Goal: Check status: Check status

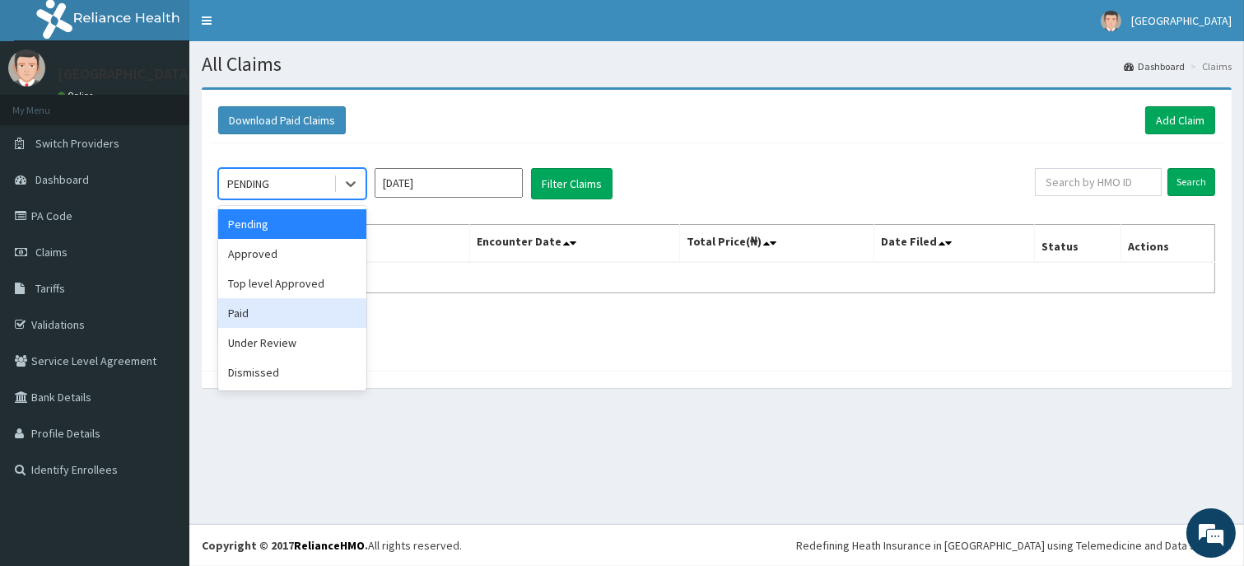
click at [268, 305] on div "Paid" at bounding box center [292, 313] width 148 height 30
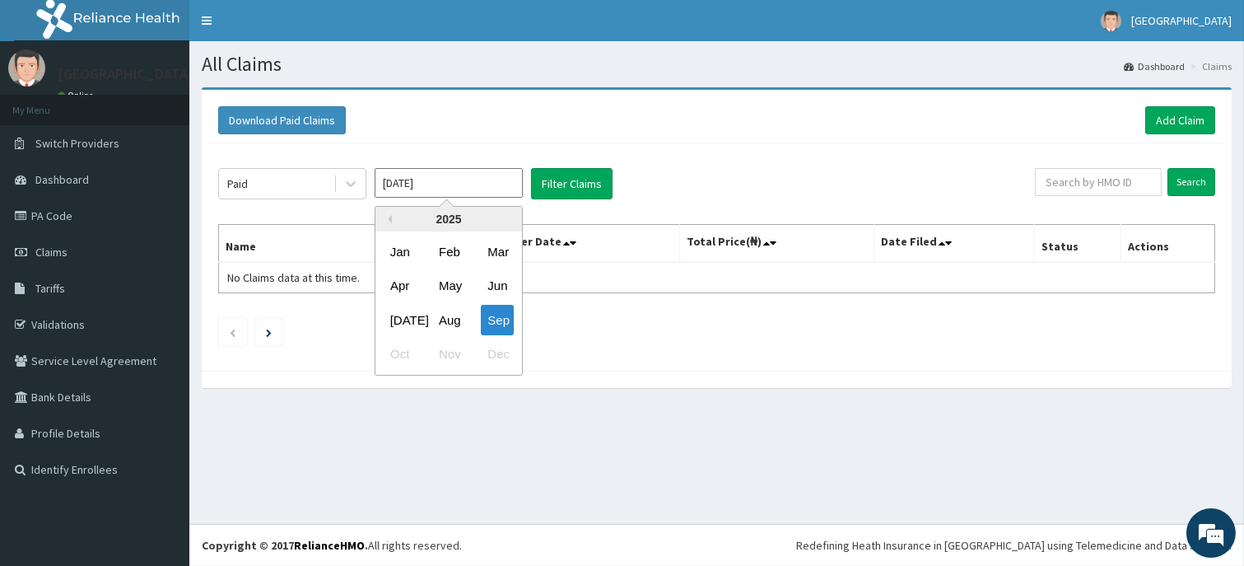
click at [458, 184] on input "Sep 2025" at bounding box center [449, 183] width 148 height 30
click at [435, 324] on div "Aug" at bounding box center [448, 320] width 33 height 30
type input "Aug 2025"
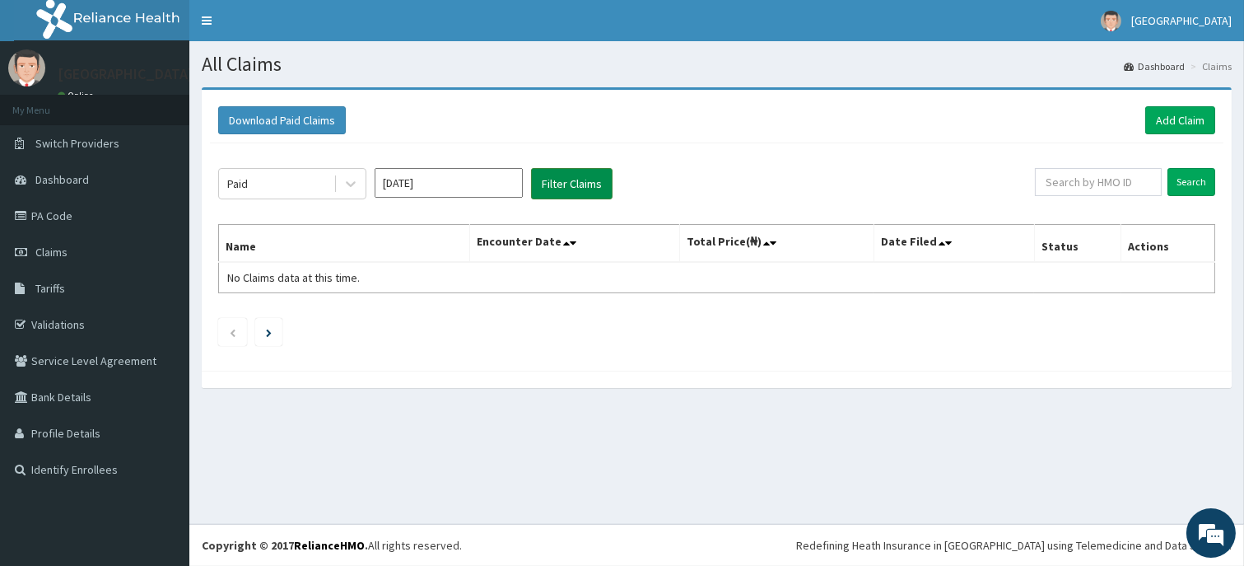
click at [572, 186] on button "Filter Claims" at bounding box center [572, 183] width 82 height 31
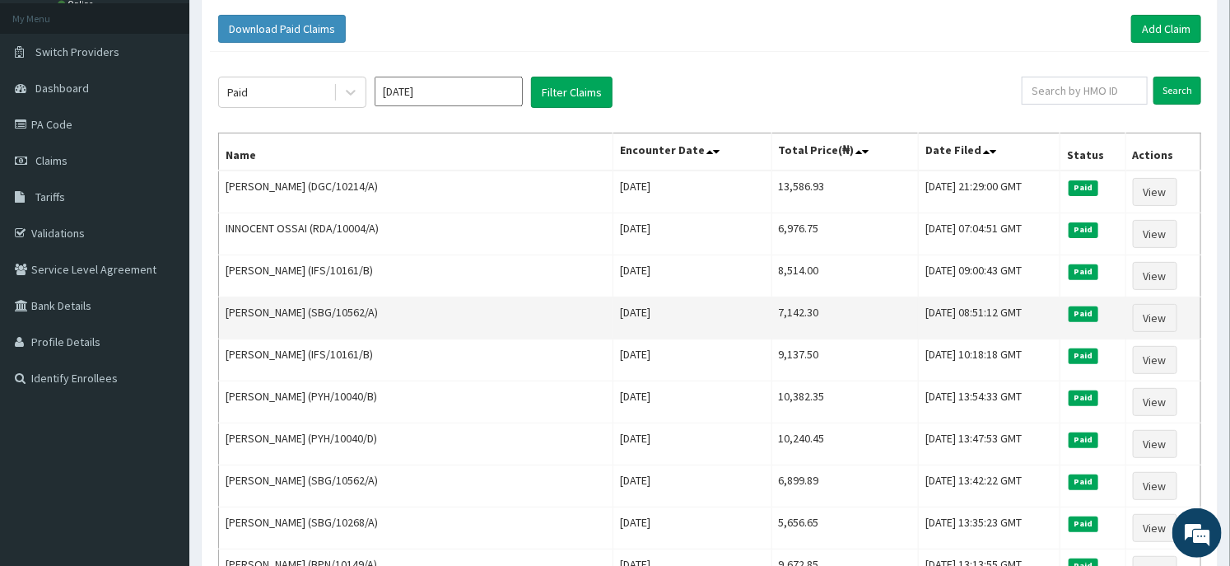
drag, startPoint x: 586, startPoint y: 310, endPoint x: 664, endPoint y: 322, distance: 78.4
click at [664, 322] on td "Mon Aug 25 2025" at bounding box center [692, 318] width 159 height 42
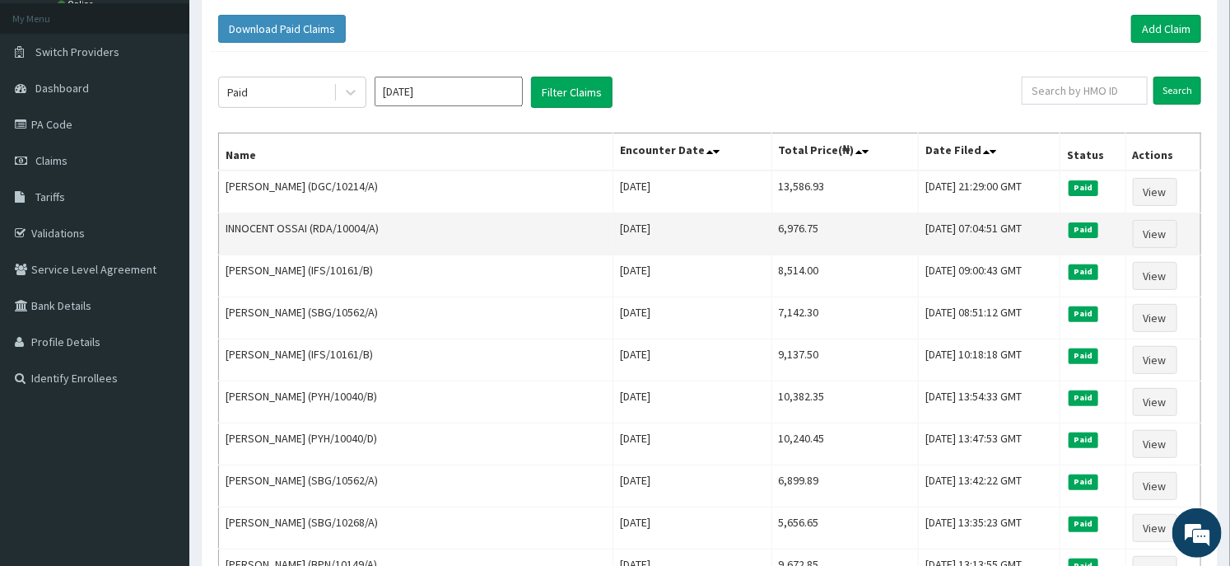
copy td "Mon Aug 25 2025"
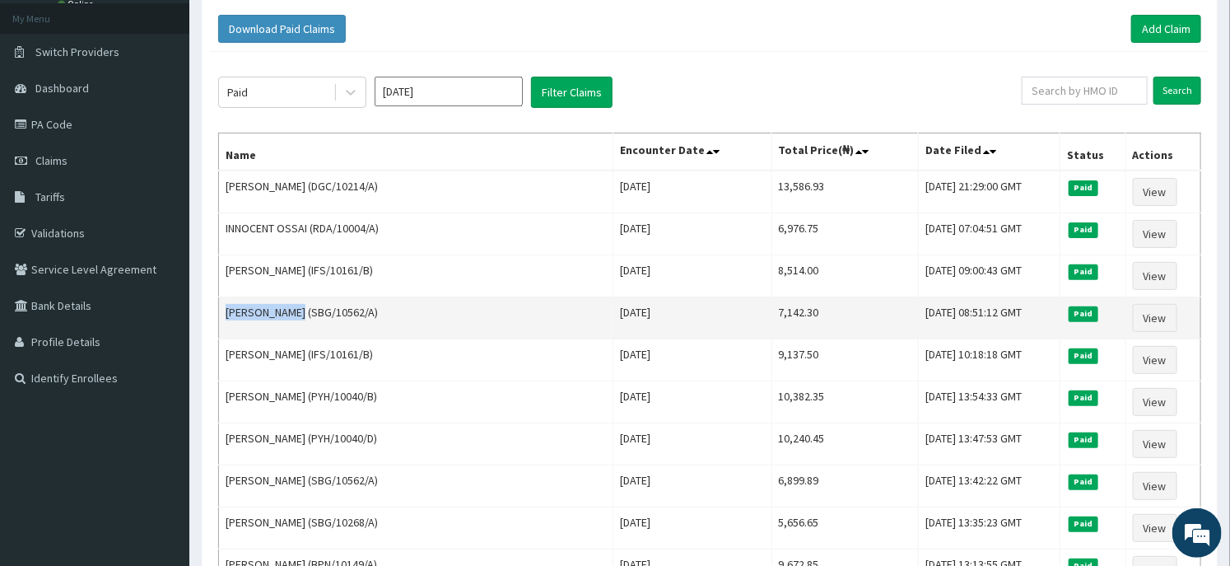
drag, startPoint x: 223, startPoint y: 310, endPoint x: 295, endPoint y: 319, distance: 72.1
click at [295, 319] on td "Rasaq Oladayo (SBG/10562/A)" at bounding box center [416, 318] width 394 height 42
copy td "Rasaq Oladayo"
drag, startPoint x: 305, startPoint y: 310, endPoint x: 364, endPoint y: 318, distance: 59.8
click at [364, 318] on td "Rasaq Oladayo (SBG/10562/A)" at bounding box center [416, 318] width 394 height 42
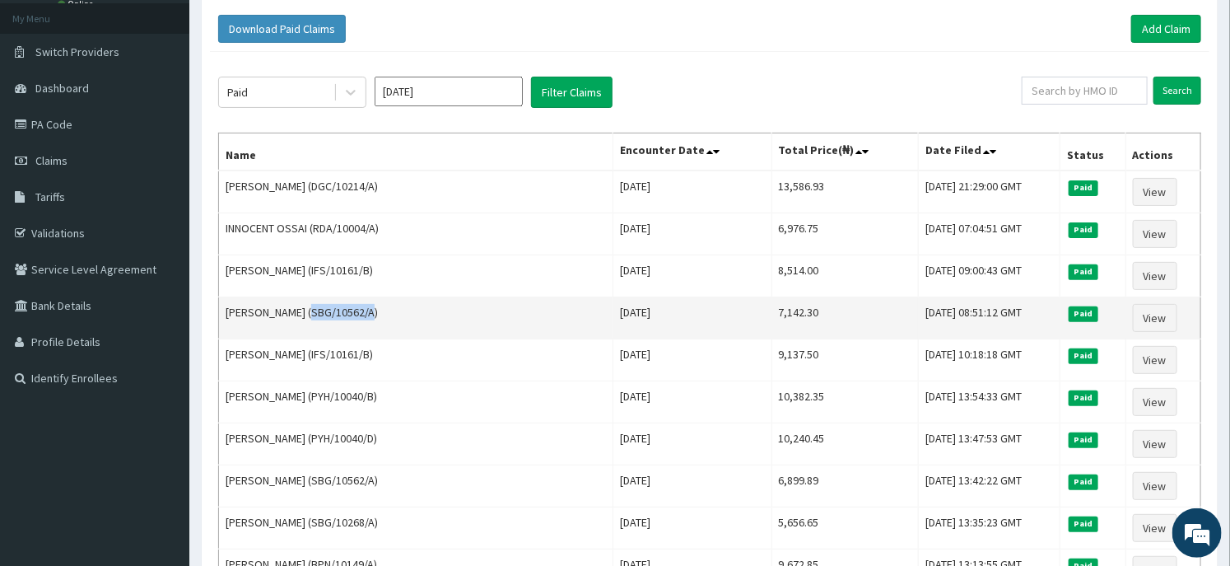
copy td "SBG/10562/A"
drag, startPoint x: 735, startPoint y: 310, endPoint x: 777, endPoint y: 318, distance: 42.7
click at [777, 318] on td "7,142.30" at bounding box center [845, 318] width 147 height 42
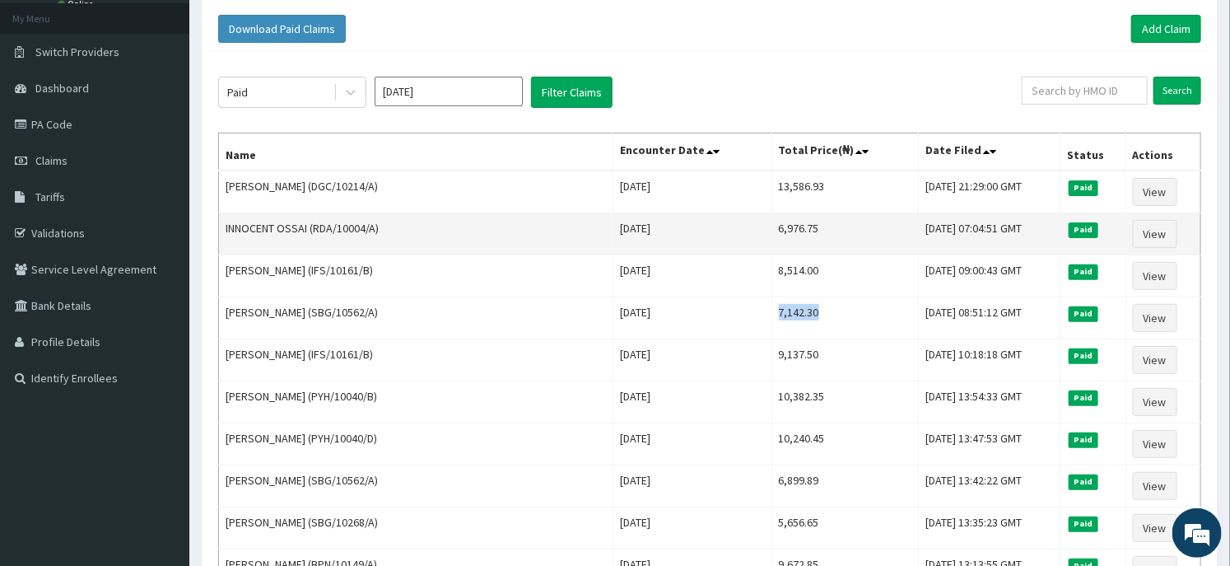
copy td "7,142.30"
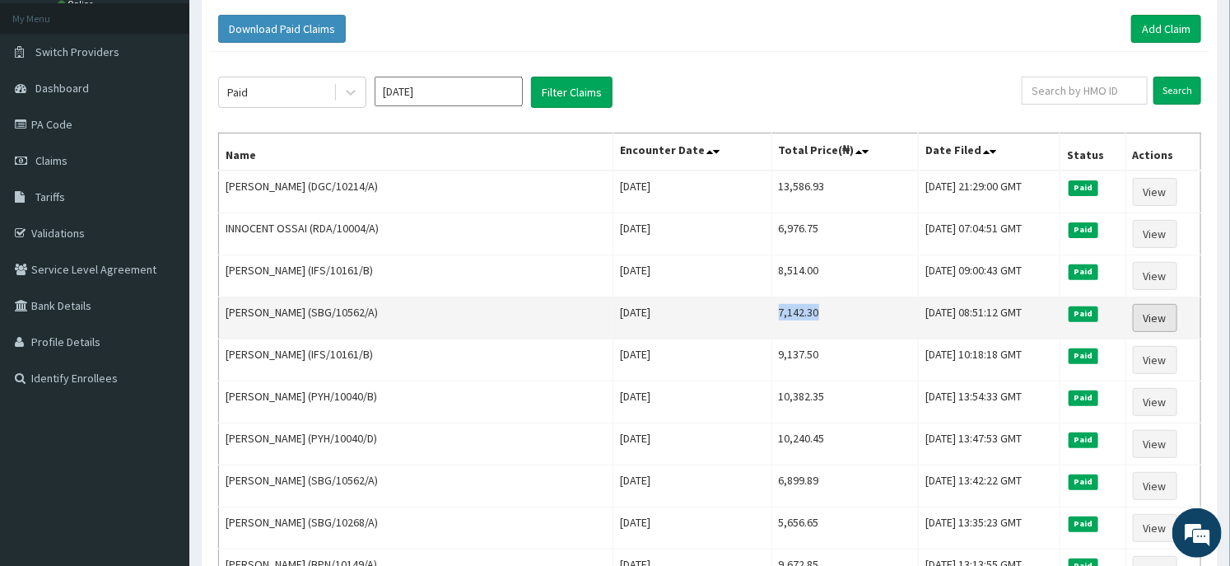
click at [1143, 314] on link "View" at bounding box center [1155, 318] width 44 height 28
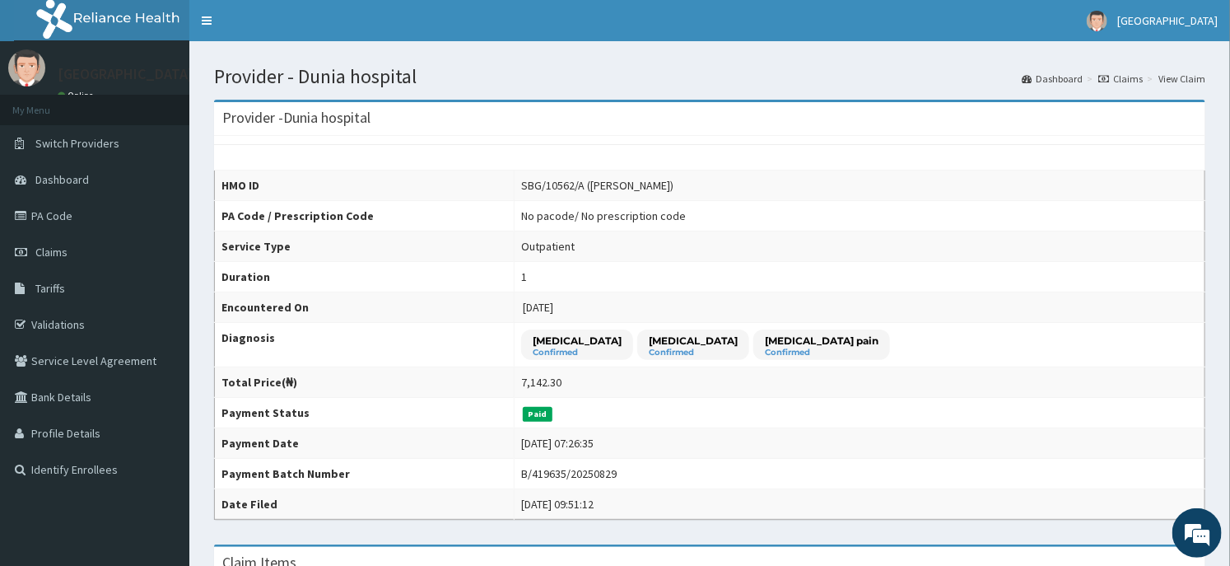
drag, startPoint x: 516, startPoint y: 336, endPoint x: 654, endPoint y: 341, distance: 137.6
click at [622, 341] on p "[MEDICAL_DATA]" at bounding box center [577, 341] width 89 height 14
copy p "[MEDICAL_DATA]"
drag, startPoint x: 682, startPoint y: 341, endPoint x: 735, endPoint y: 339, distance: 53.6
click at [735, 339] on div "Malaria Confirmed" at bounding box center [693, 344] width 112 height 30
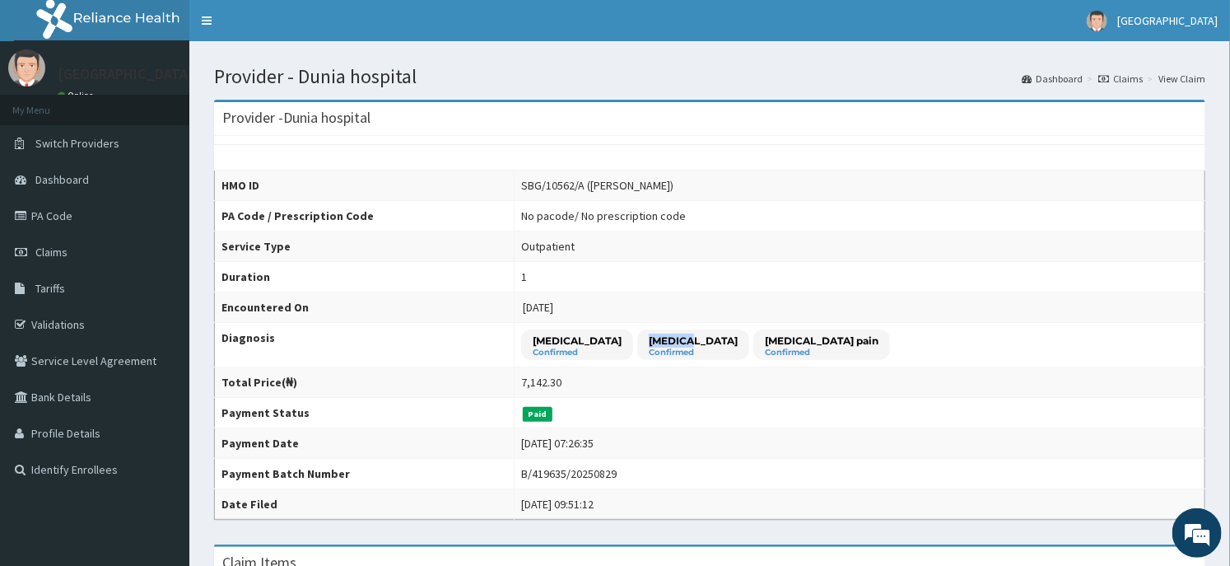
copy p "Malaria"
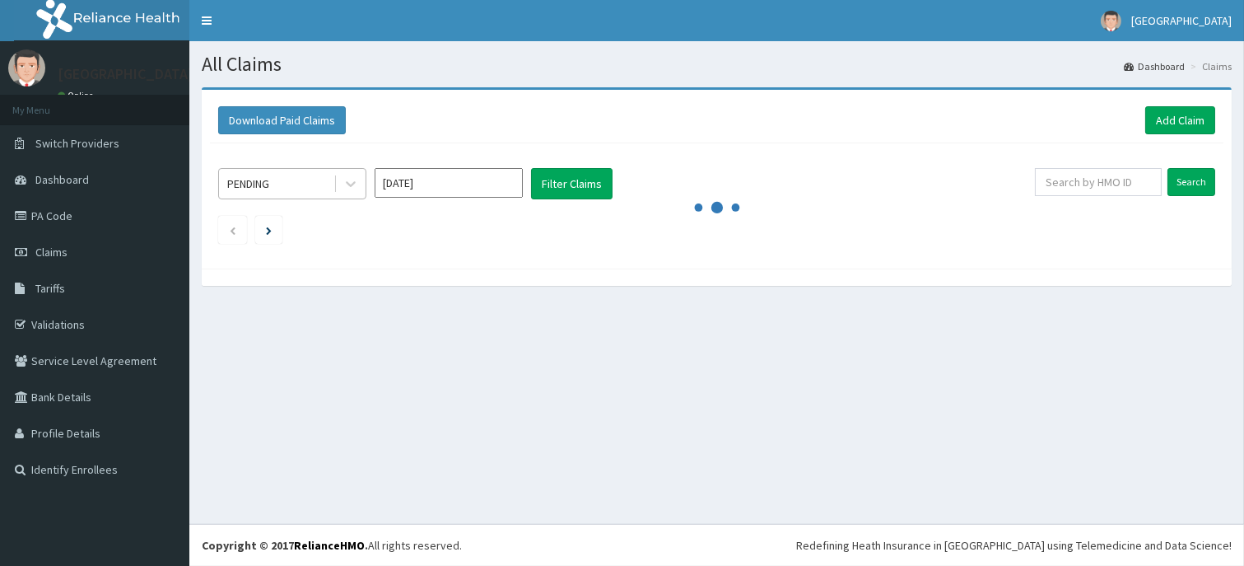
click at [310, 187] on div "PENDING" at bounding box center [276, 183] width 114 height 26
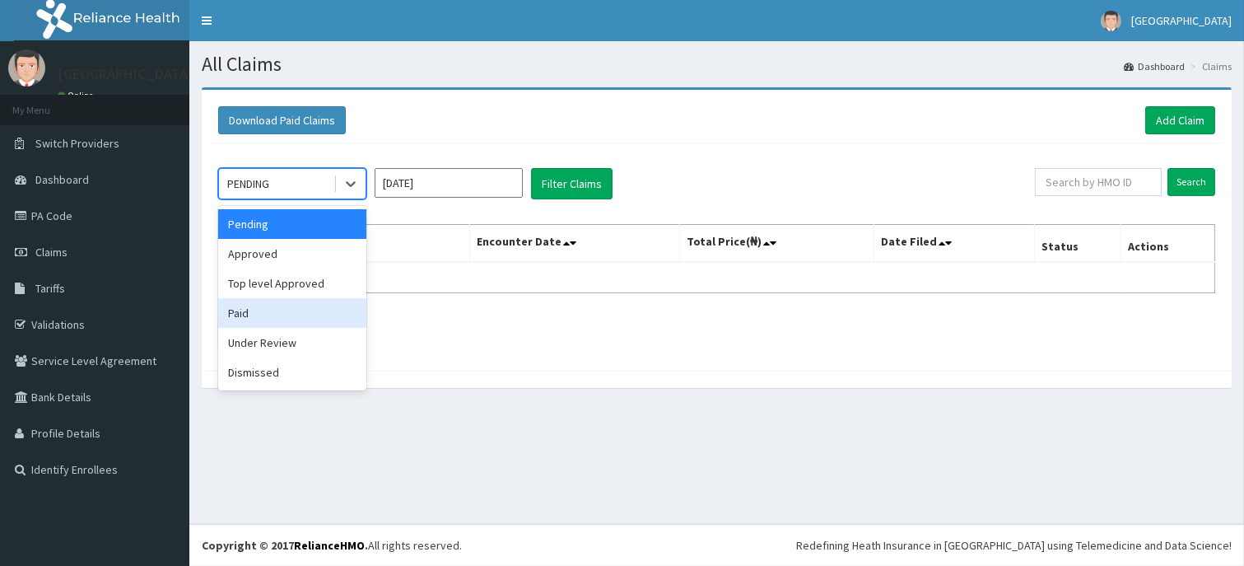
click at [292, 310] on div "Paid" at bounding box center [292, 313] width 148 height 30
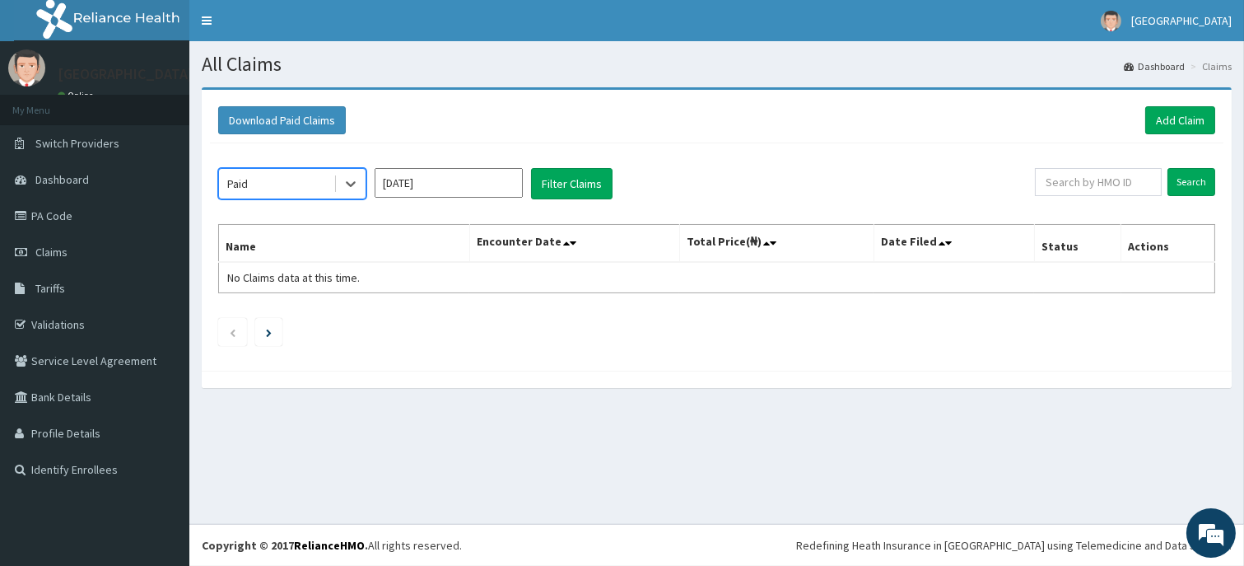
click at [483, 170] on input "[DATE]" at bounding box center [449, 183] width 148 height 30
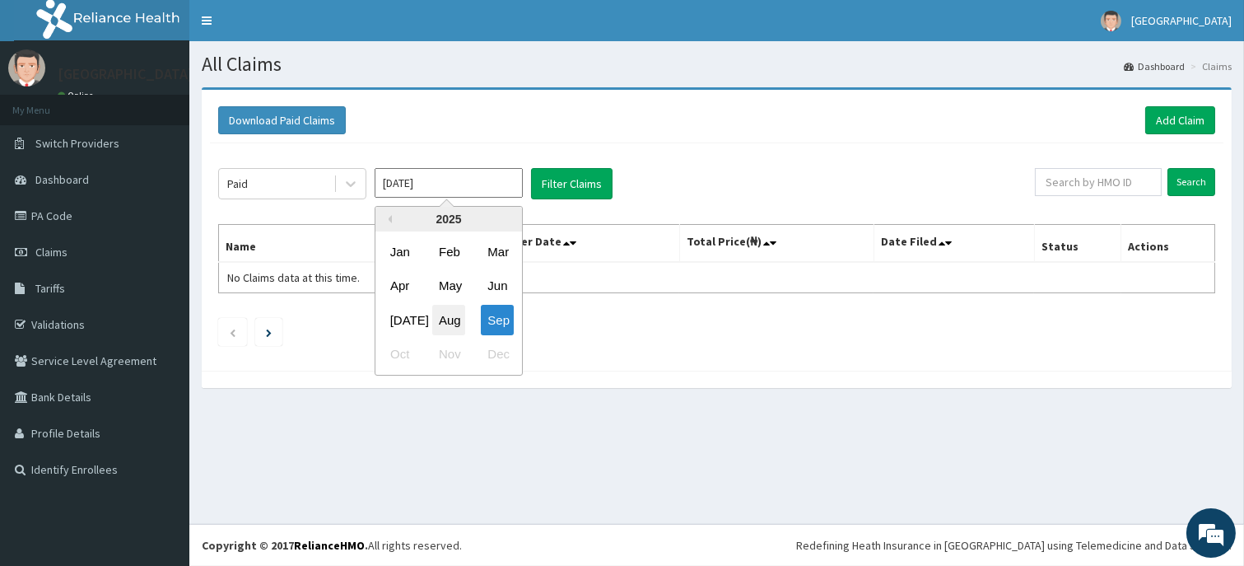
click at [439, 314] on div "Aug" at bounding box center [448, 320] width 33 height 30
type input "[DATE]"
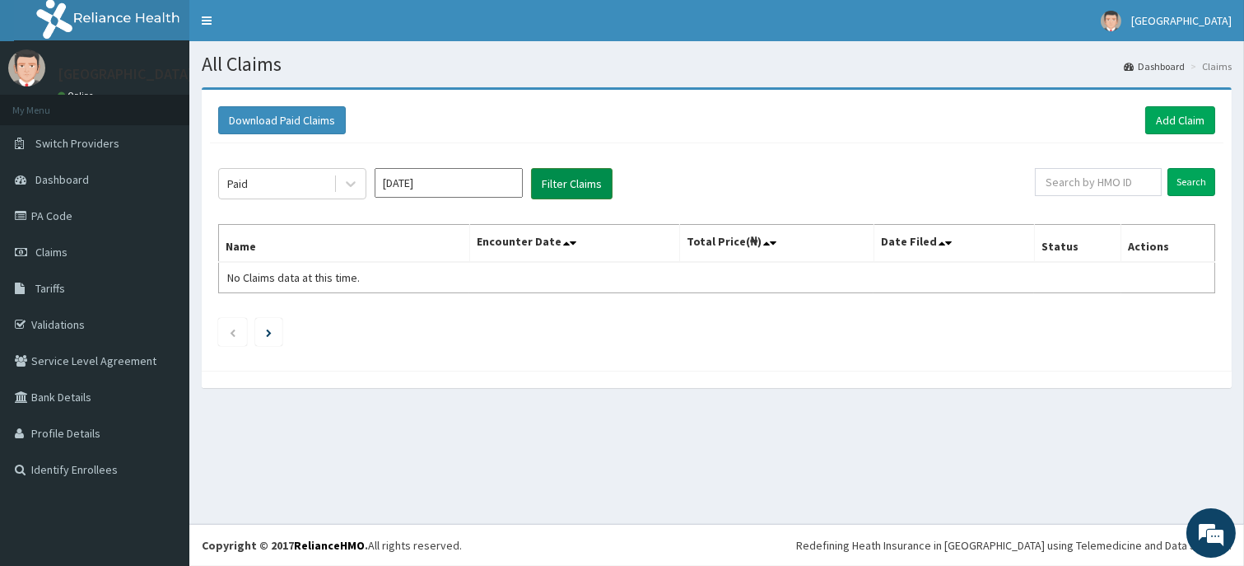
click at [570, 182] on button "Filter Claims" at bounding box center [572, 183] width 82 height 31
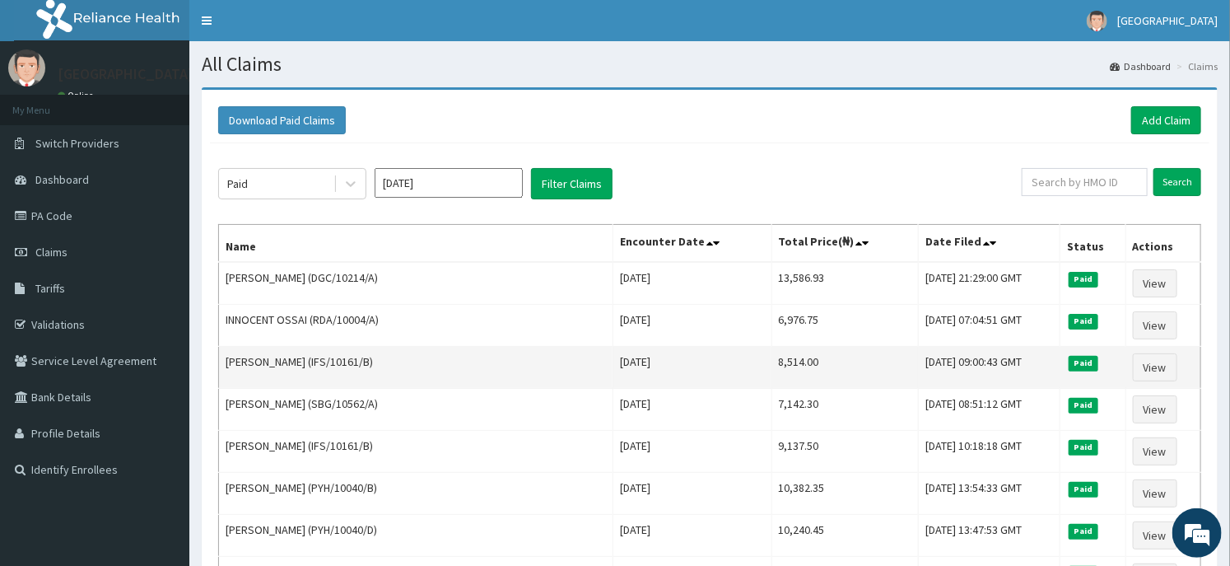
drag, startPoint x: 585, startPoint y: 360, endPoint x: 660, endPoint y: 366, distance: 75.2
click at [660, 366] on td "[DATE]" at bounding box center [692, 368] width 159 height 42
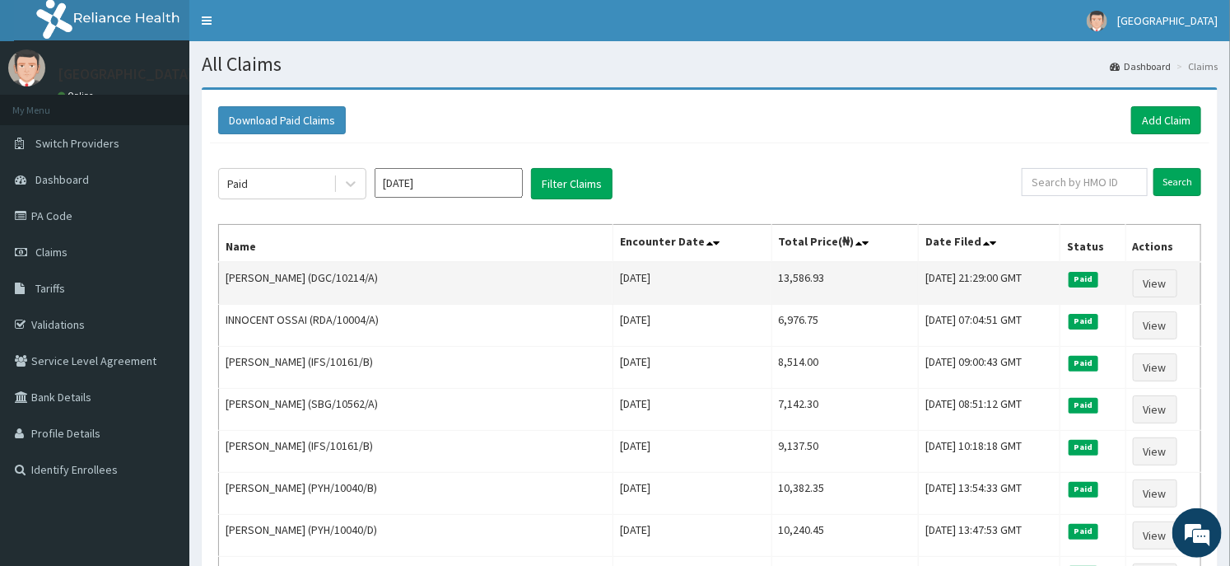
copy td "Tue Aug 26 2025"
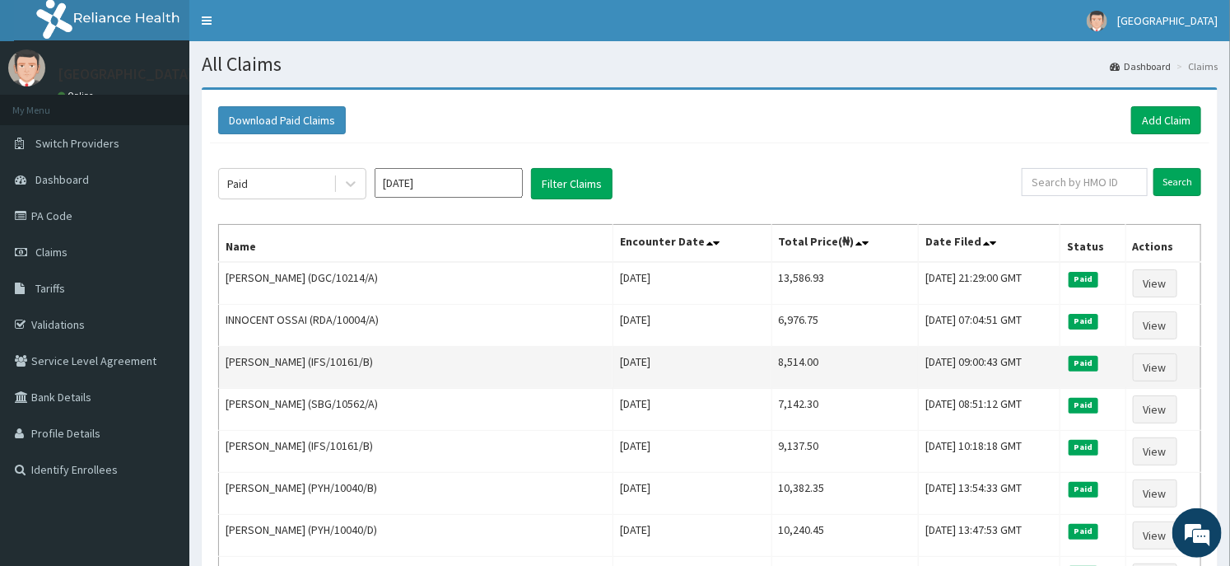
click at [772, 360] on td "8,514.00" at bounding box center [845, 368] width 147 height 42
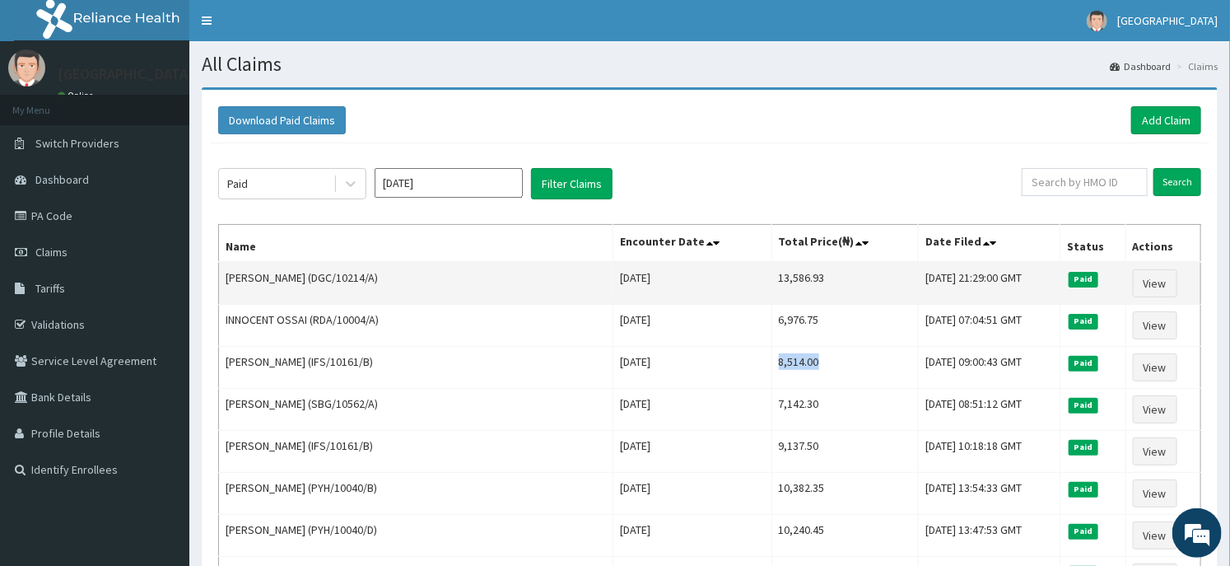
copy td "8,514.00"
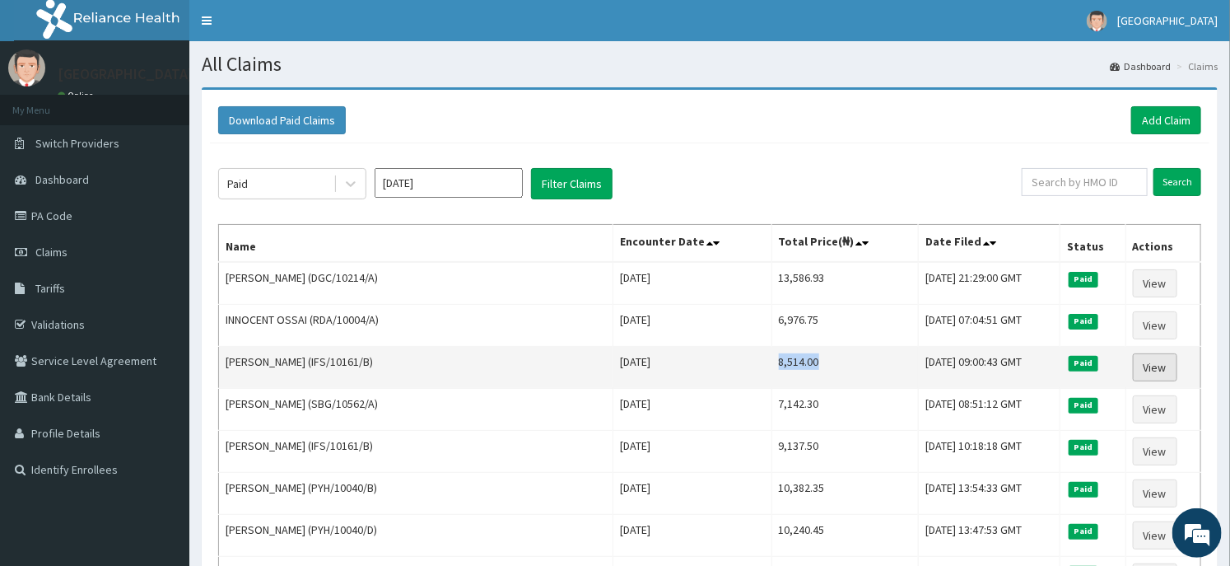
click at [1151, 367] on link "View" at bounding box center [1155, 367] width 44 height 28
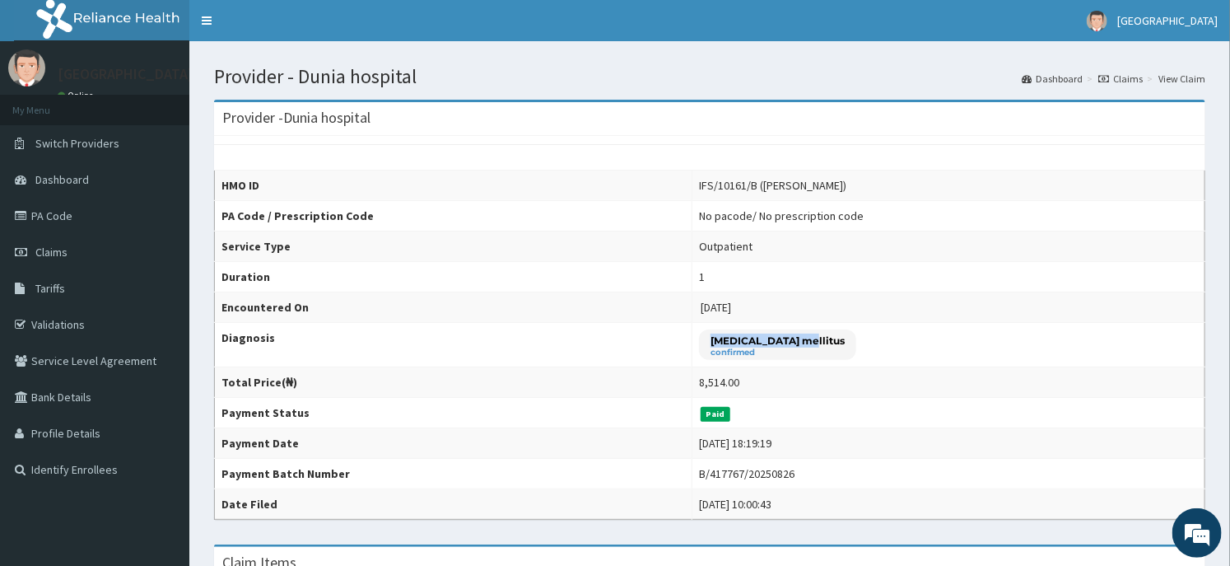
drag, startPoint x: 703, startPoint y: 341, endPoint x: 793, endPoint y: 340, distance: 90.6
click at [793, 340] on div "[MEDICAL_DATA] mellitus confirmed" at bounding box center [777, 344] width 157 height 30
copy p "[MEDICAL_DATA] mellitus"
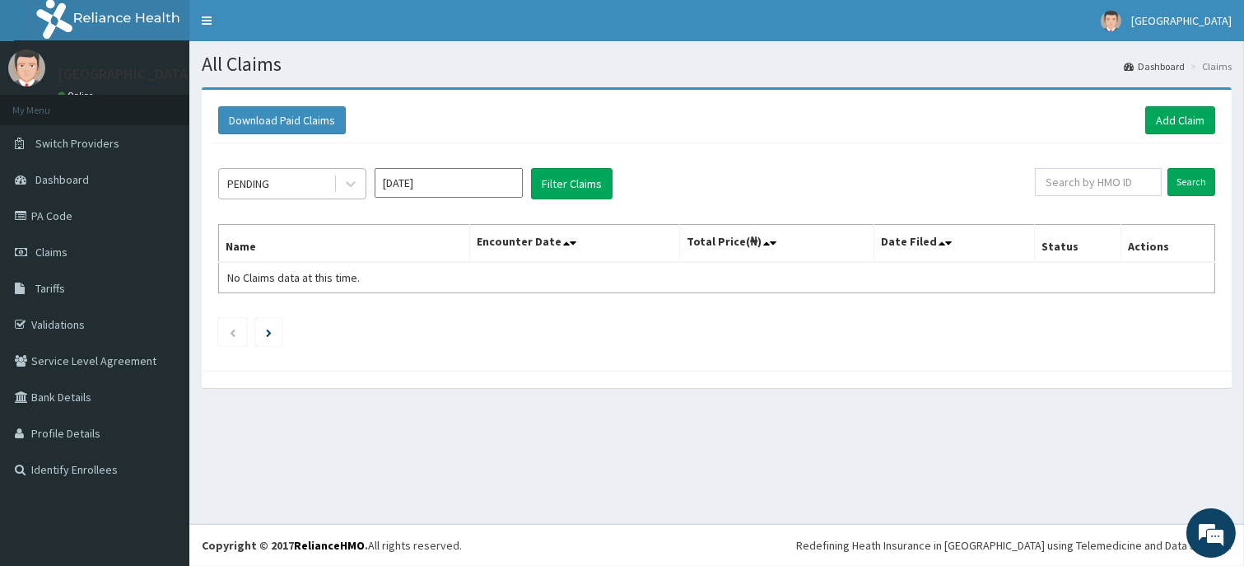
click at [331, 185] on div "PENDING" at bounding box center [276, 183] width 114 height 26
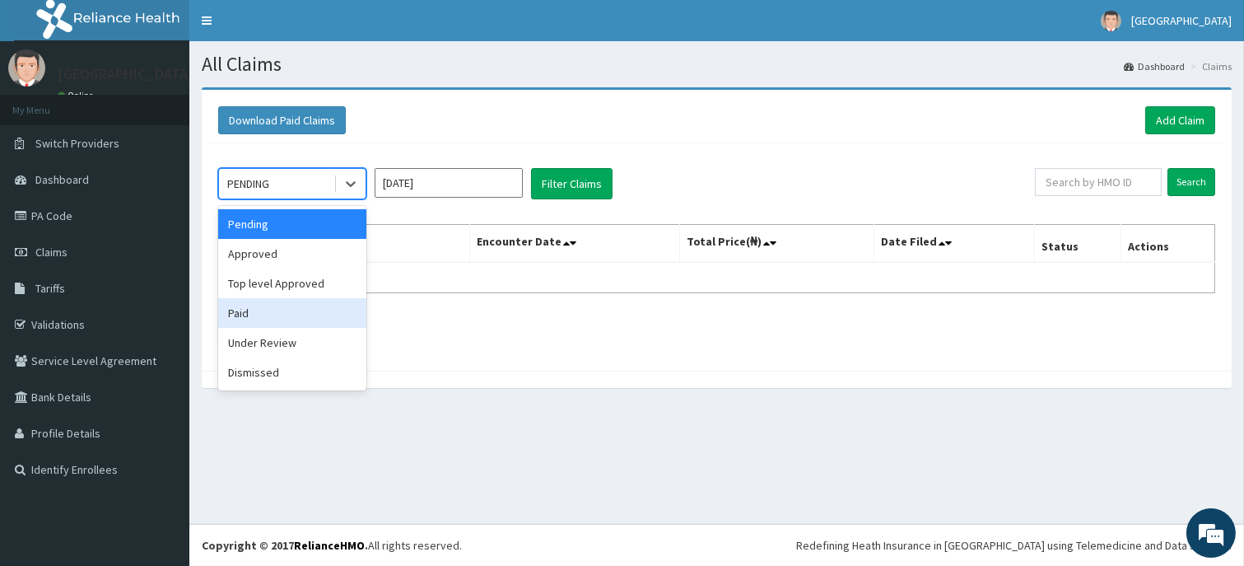
click at [259, 303] on div "Paid" at bounding box center [292, 313] width 148 height 30
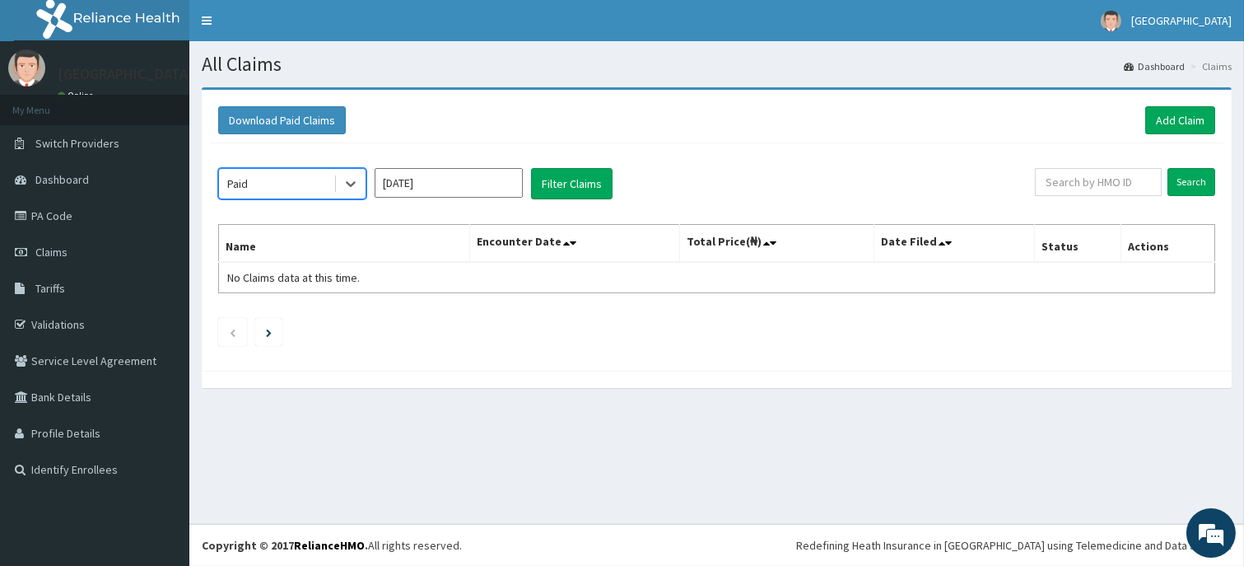
click at [482, 175] on input "[DATE]" at bounding box center [449, 183] width 148 height 30
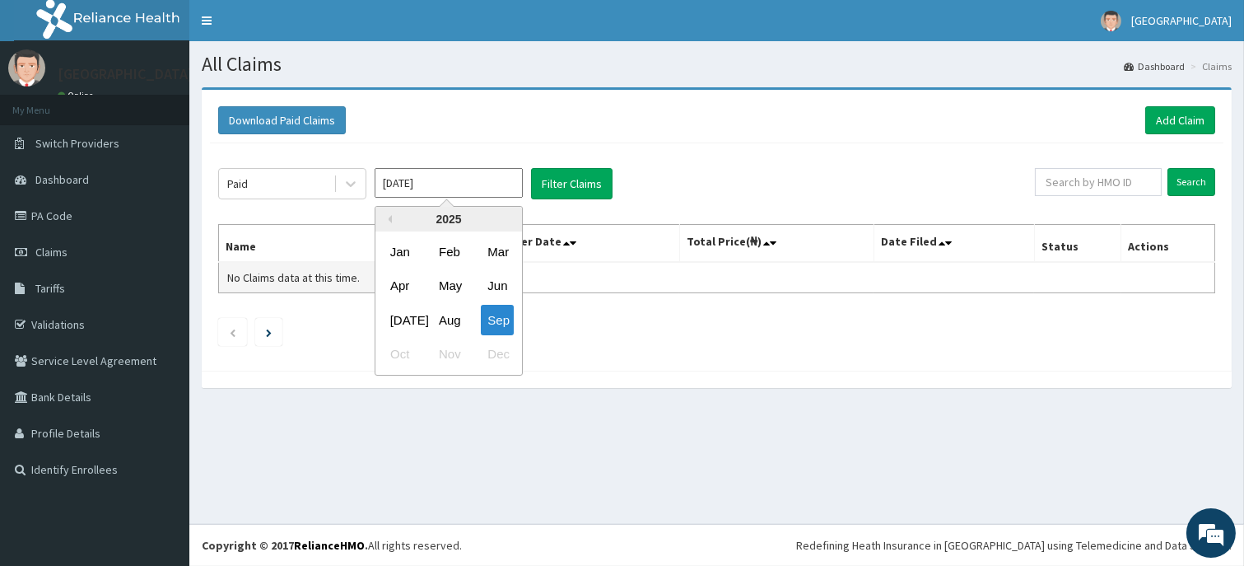
drag, startPoint x: 446, startPoint y: 313, endPoint x: 474, endPoint y: 262, distance: 58.2
click at [445, 314] on div "Aug" at bounding box center [448, 320] width 33 height 30
type input "[DATE]"
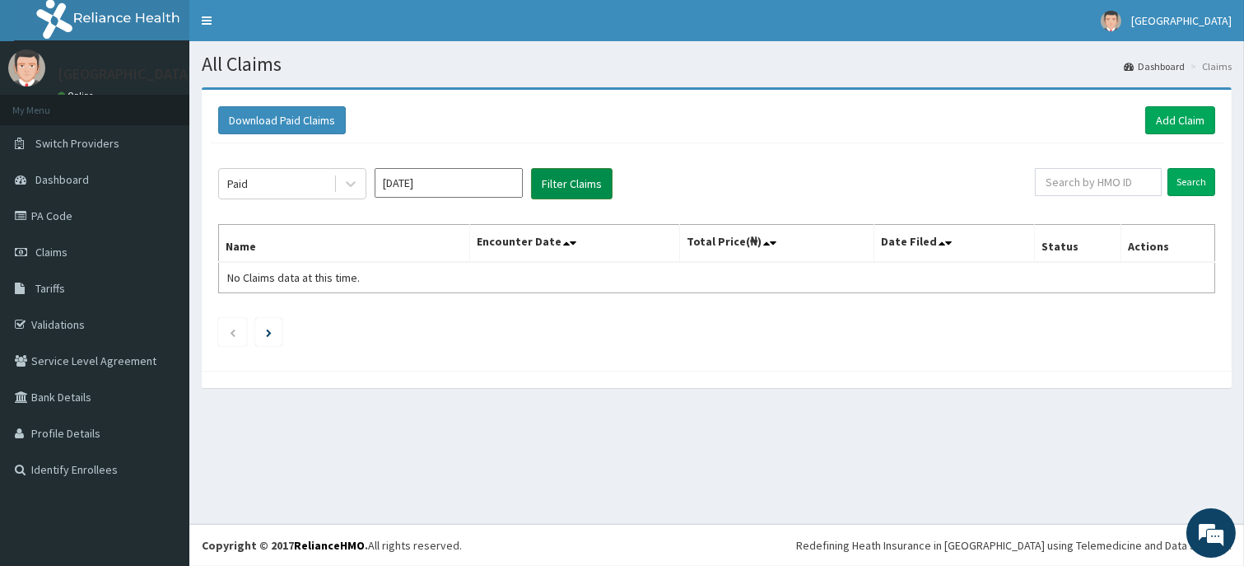
click at [547, 178] on button "Filter Claims" at bounding box center [572, 183] width 82 height 31
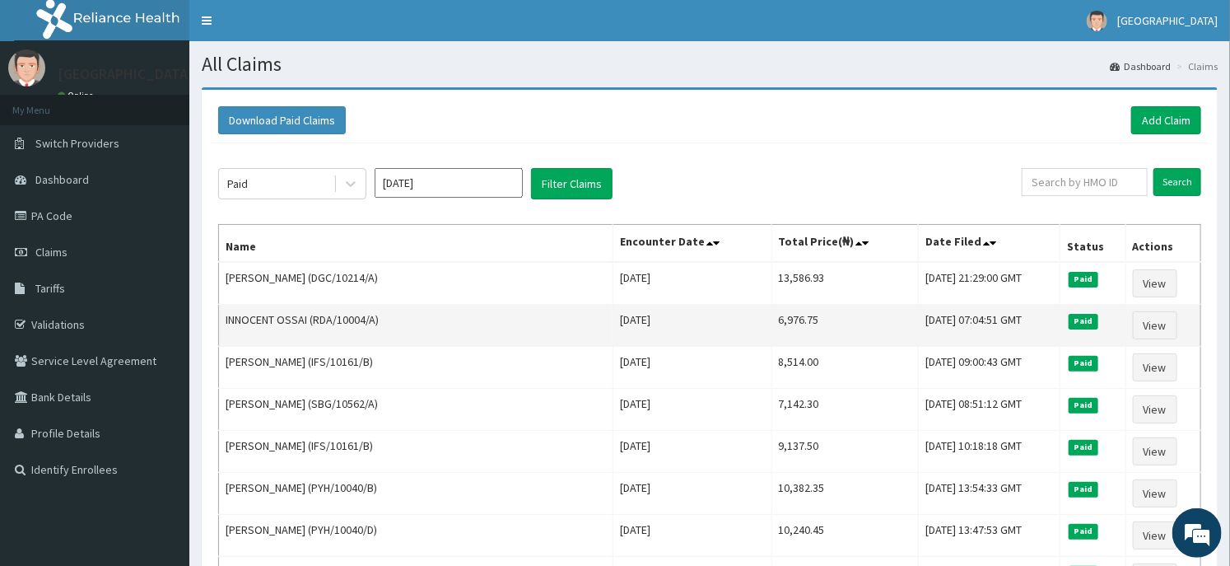
drag, startPoint x: 586, startPoint y: 319, endPoint x: 665, endPoint y: 316, distance: 79.1
click at [665, 316] on td "[DATE]" at bounding box center [692, 326] width 159 height 42
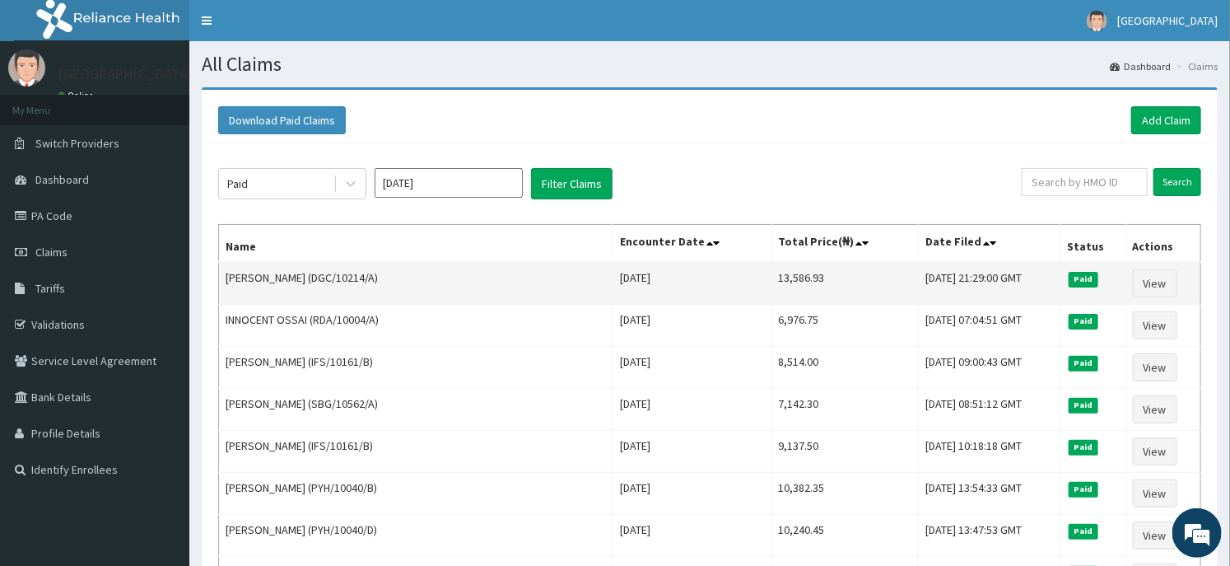
copy td "[DATE]"
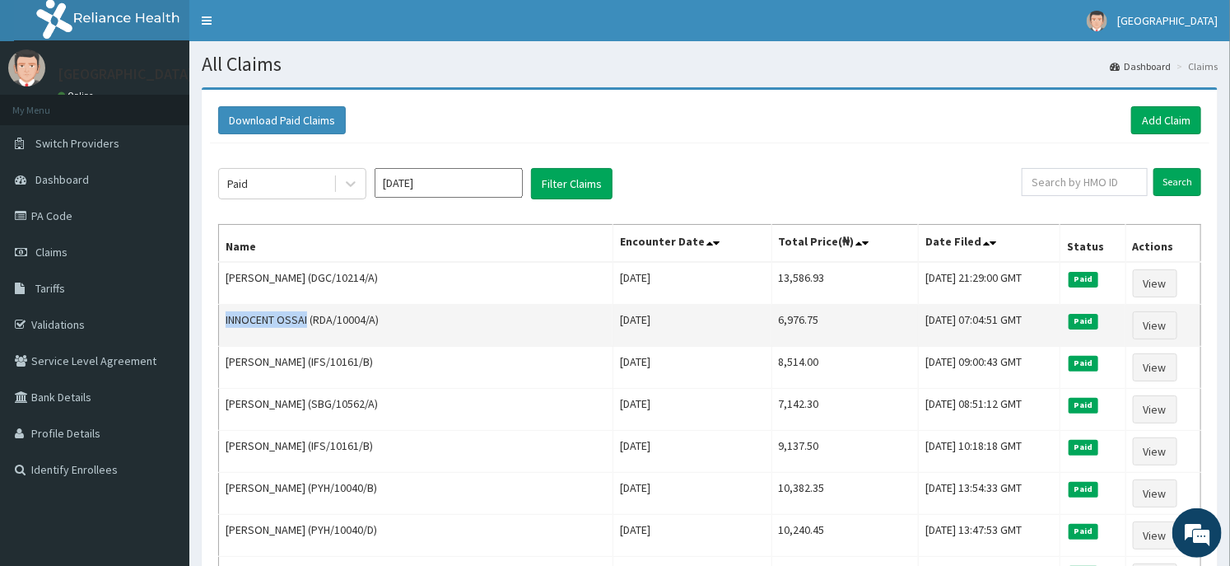
drag, startPoint x: 225, startPoint y: 321, endPoint x: 309, endPoint y: 324, distance: 84.1
click at [309, 324] on td "INNOCENT OSSAI (RDA/10004/A)" at bounding box center [416, 326] width 394 height 42
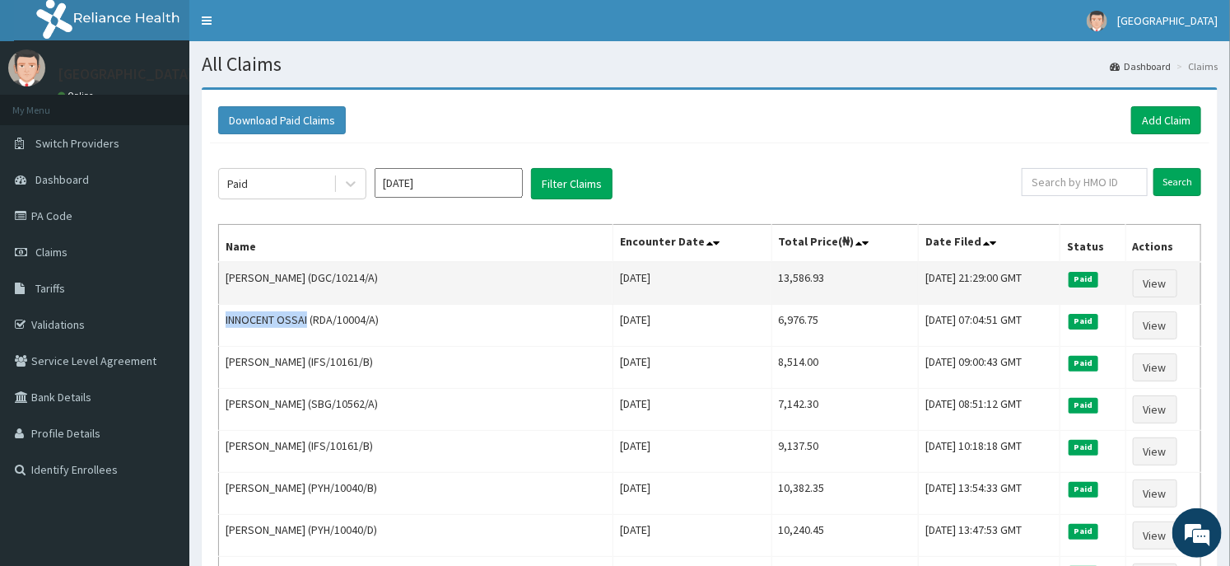
copy td "INNOCENT OSSAI"
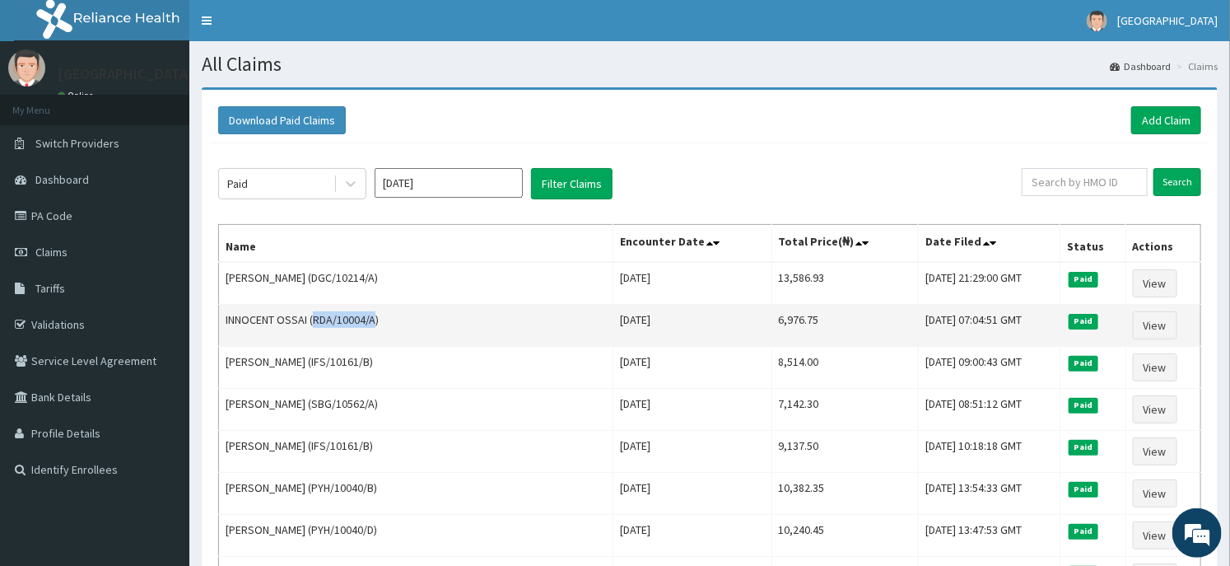
drag, startPoint x: 316, startPoint y: 318, endPoint x: 377, endPoint y: 318, distance: 60.9
click at [377, 318] on td "INNOCENT OSSAI (RDA/10004/A)" at bounding box center [416, 326] width 394 height 42
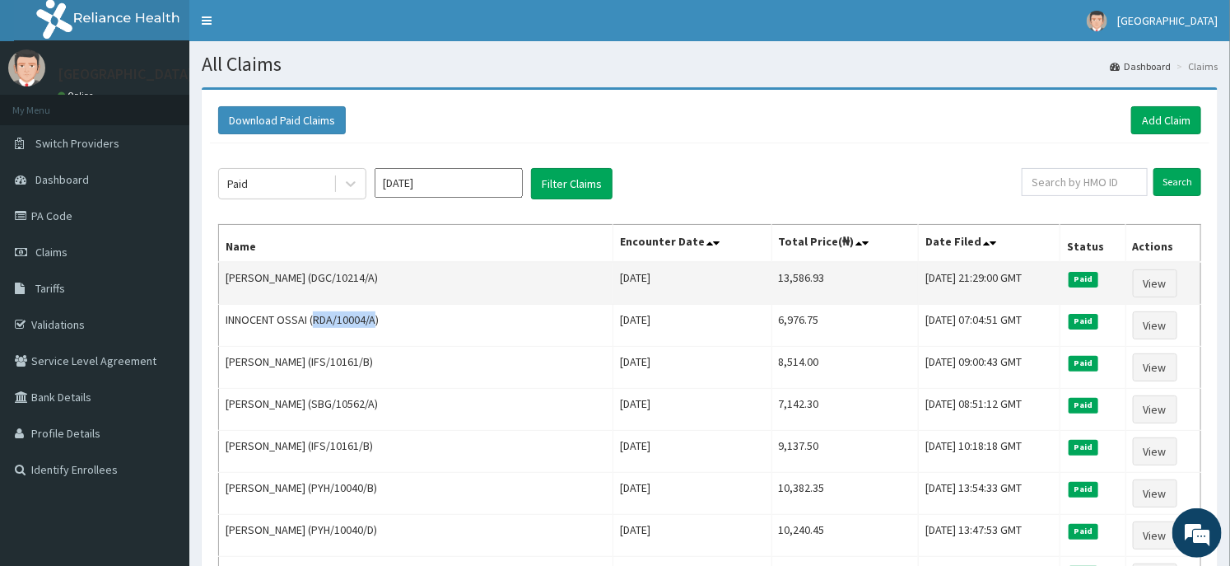
copy td "RDA/10004/A"
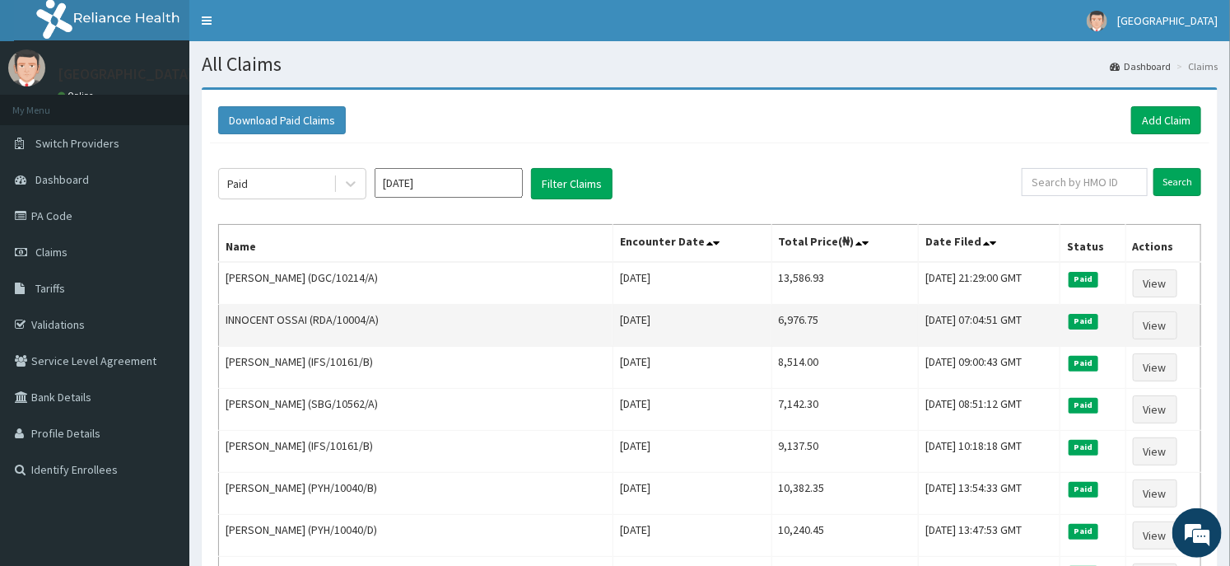
click at [772, 321] on td "6,976.75" at bounding box center [845, 326] width 147 height 42
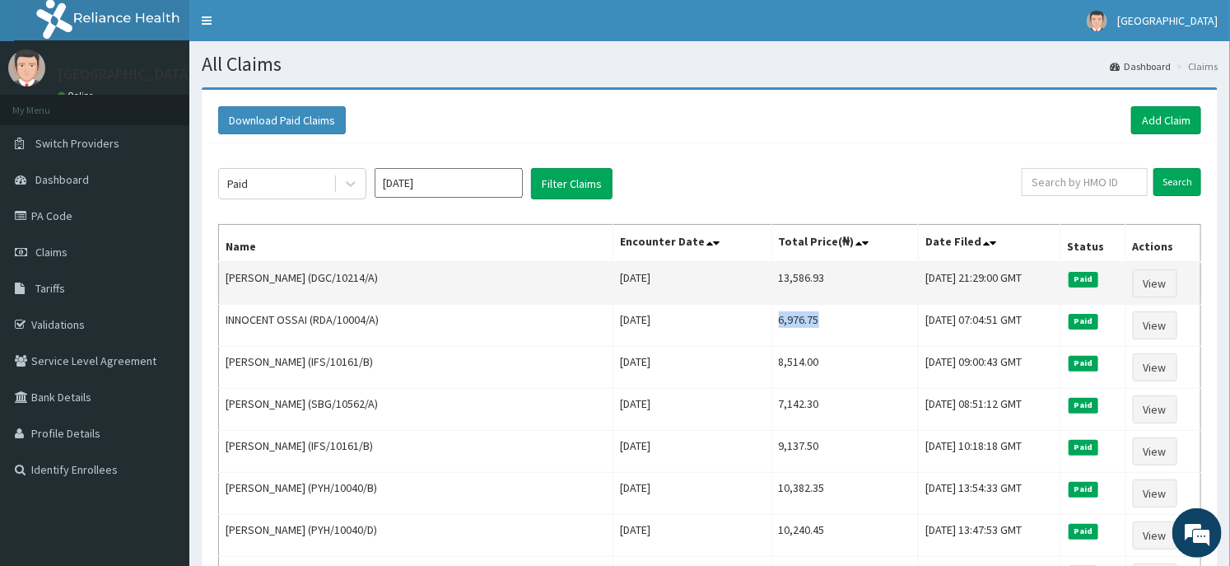
copy td "6,976.75"
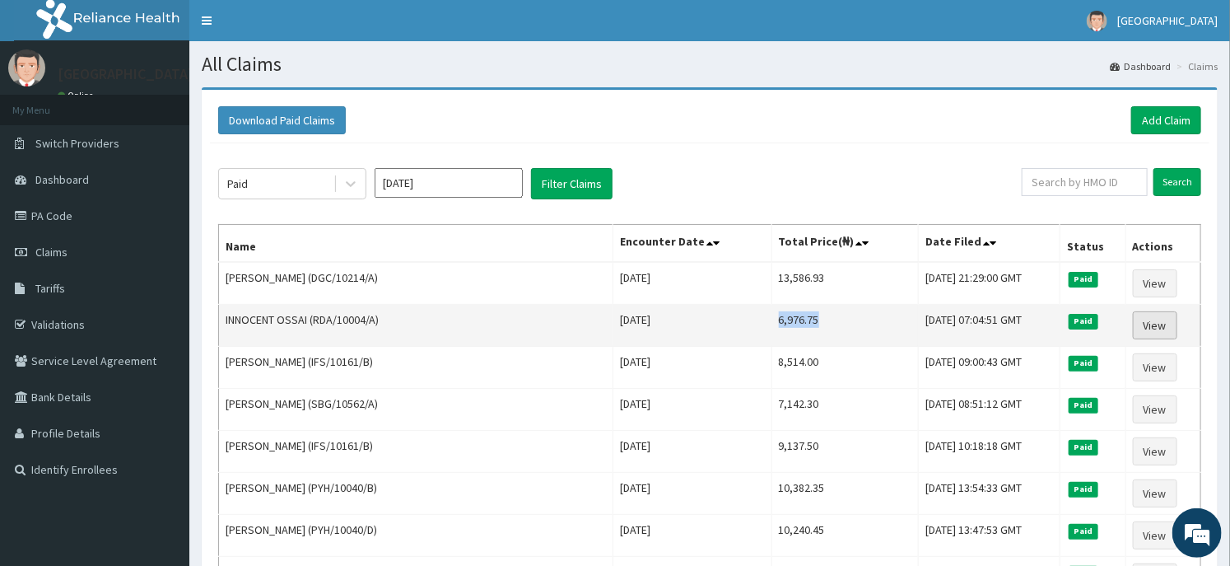
click at [1141, 321] on link "View" at bounding box center [1155, 325] width 44 height 28
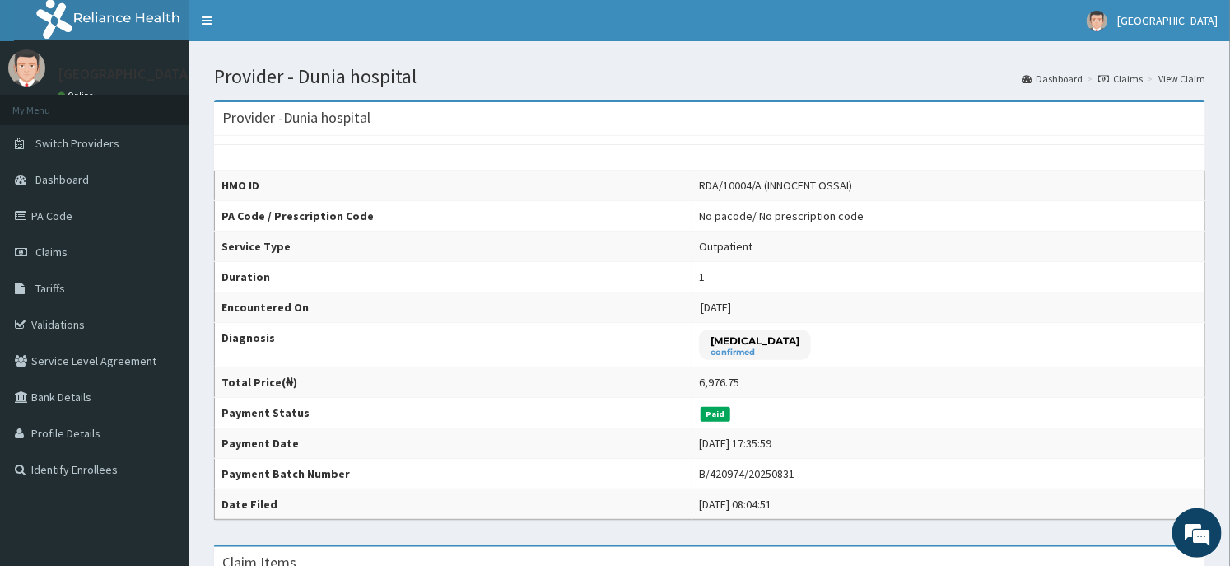
drag, startPoint x: 703, startPoint y: 340, endPoint x: 808, endPoint y: 339, distance: 105.4
click at [808, 339] on div "Lumbar spondylosis confirmed" at bounding box center [755, 344] width 112 height 30
copy p "Lumbar spondylosis"
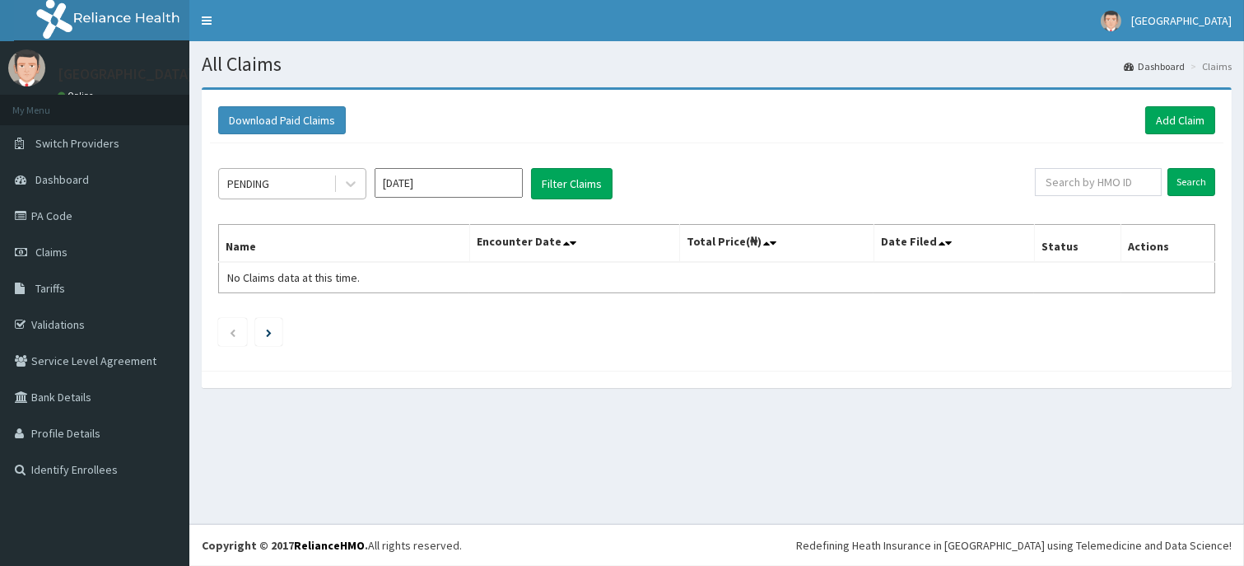
click at [315, 184] on div "PENDING" at bounding box center [276, 183] width 114 height 26
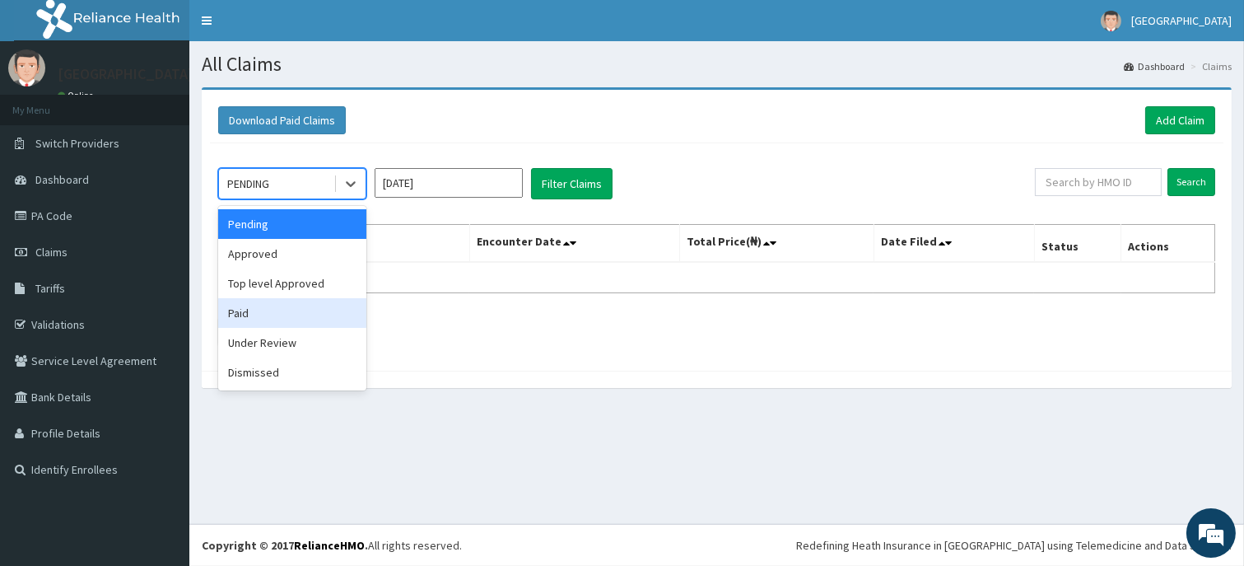
click at [301, 319] on div "Paid" at bounding box center [292, 313] width 148 height 30
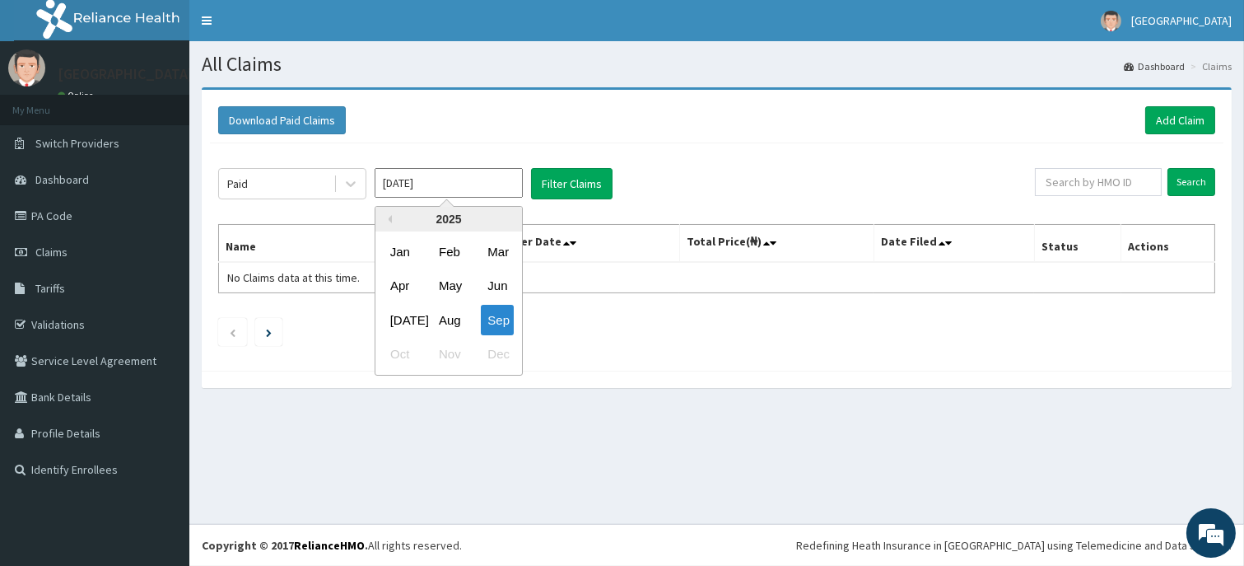
click at [446, 186] on input "[DATE]" at bounding box center [449, 183] width 148 height 30
click at [440, 320] on div "Aug" at bounding box center [448, 320] width 33 height 30
type input "[DATE]"
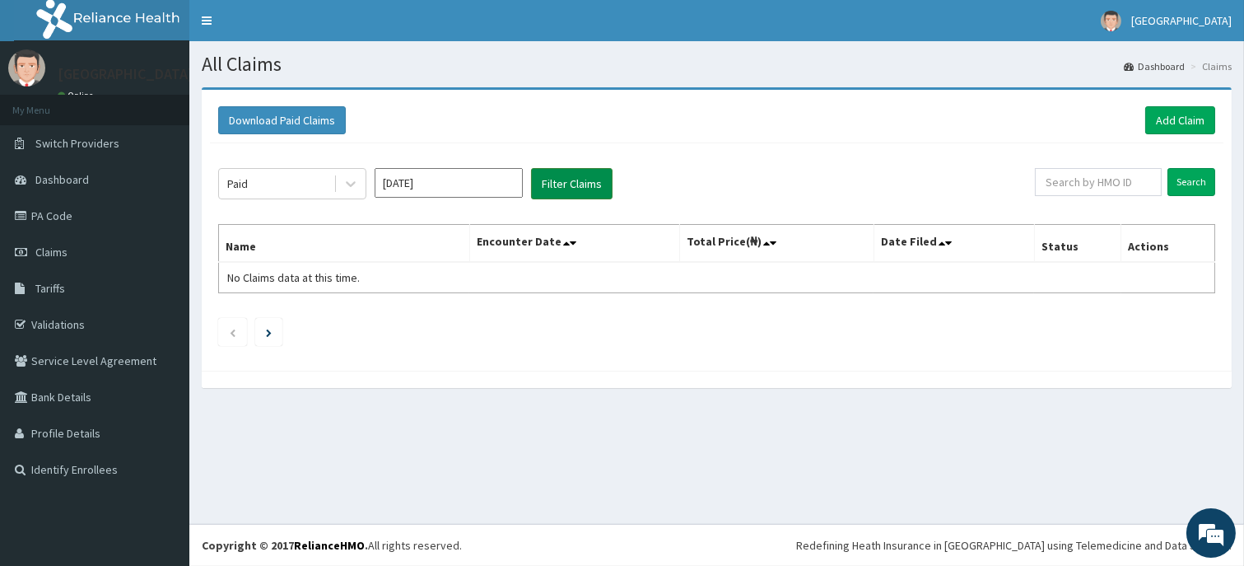
click at [589, 180] on button "Filter Claims" at bounding box center [572, 183] width 82 height 31
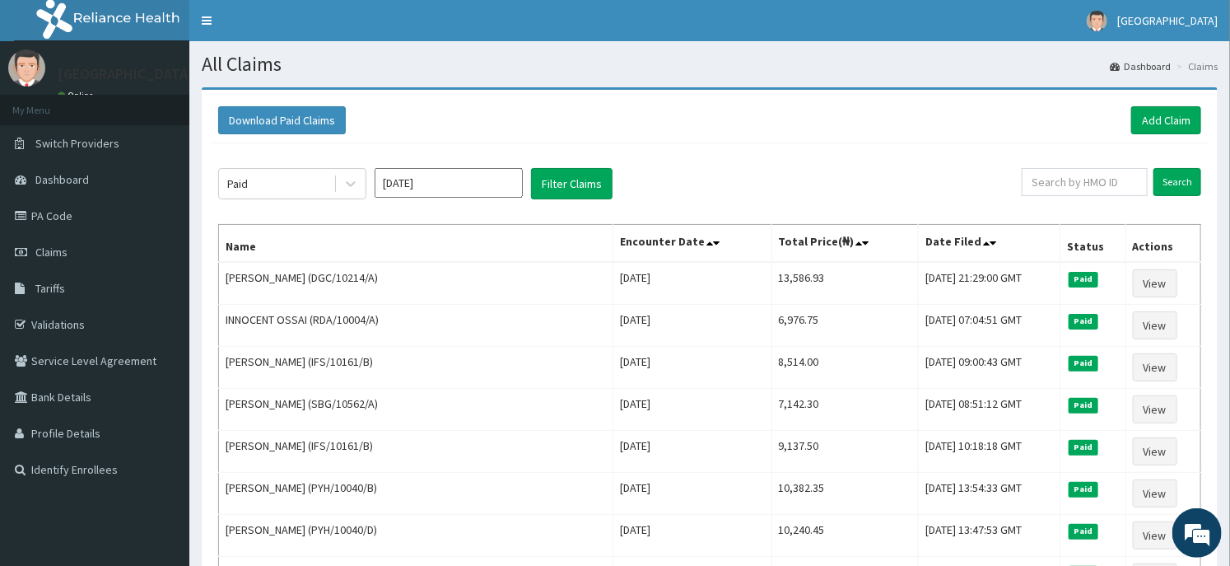
drag, startPoint x: 589, startPoint y: 180, endPoint x: 537, endPoint y: 140, distance: 65.2
click at [537, 140] on div "Download Paid Claims Add Claim" at bounding box center [710, 120] width 1000 height 45
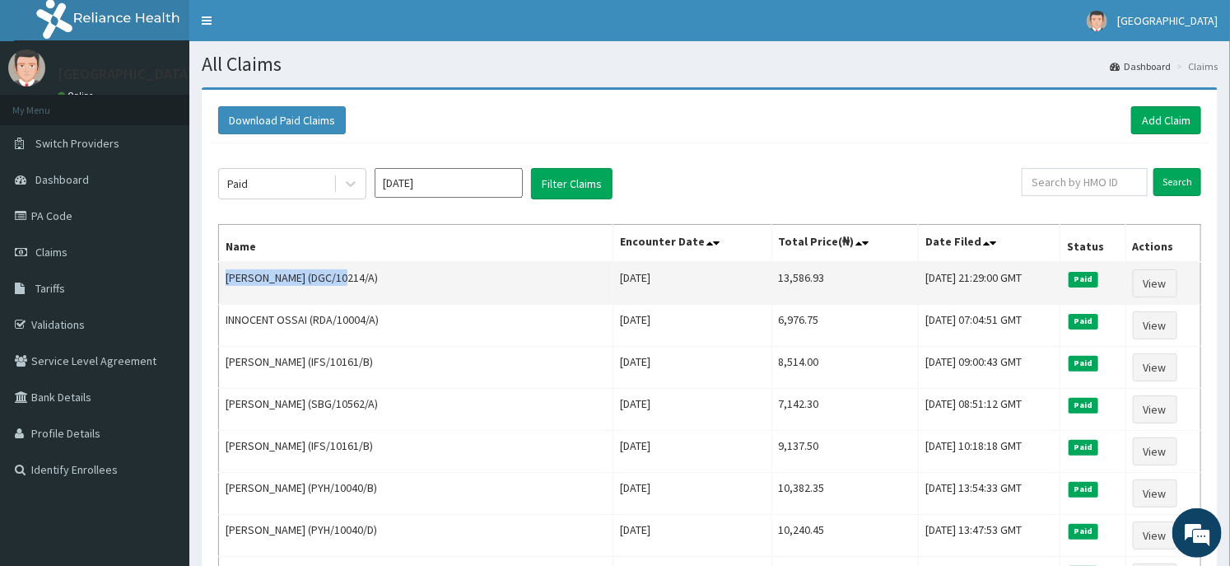
drag, startPoint x: 224, startPoint y: 280, endPoint x: 334, endPoint y: 289, distance: 109.9
click at [334, 289] on td "[PERSON_NAME] (DGC/10214/A)" at bounding box center [416, 283] width 394 height 43
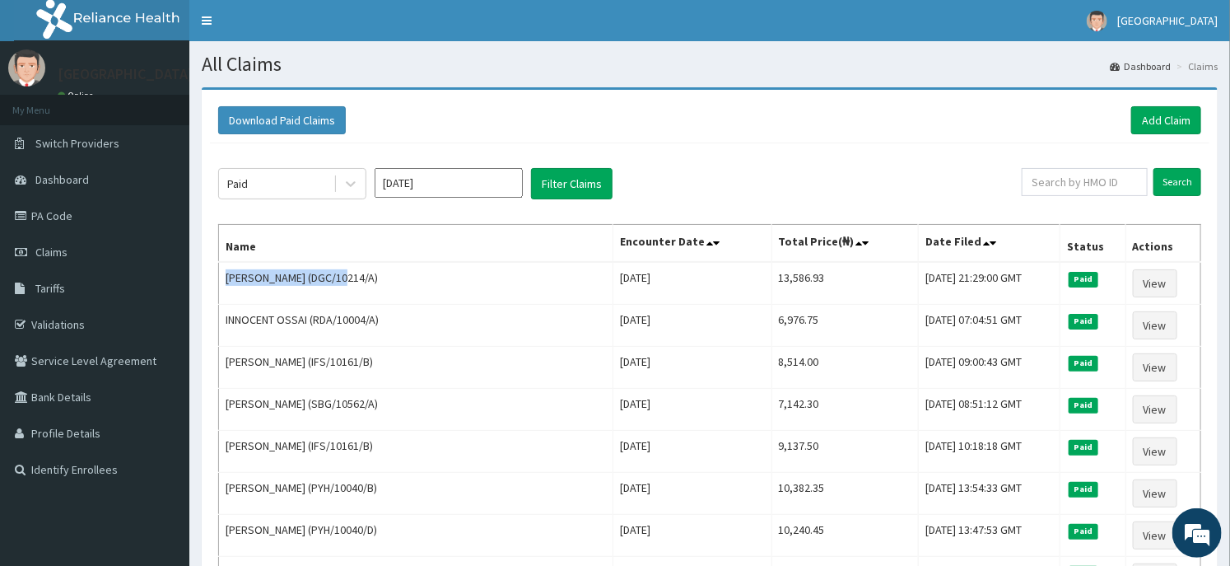
copy td "[PERSON_NAME]"
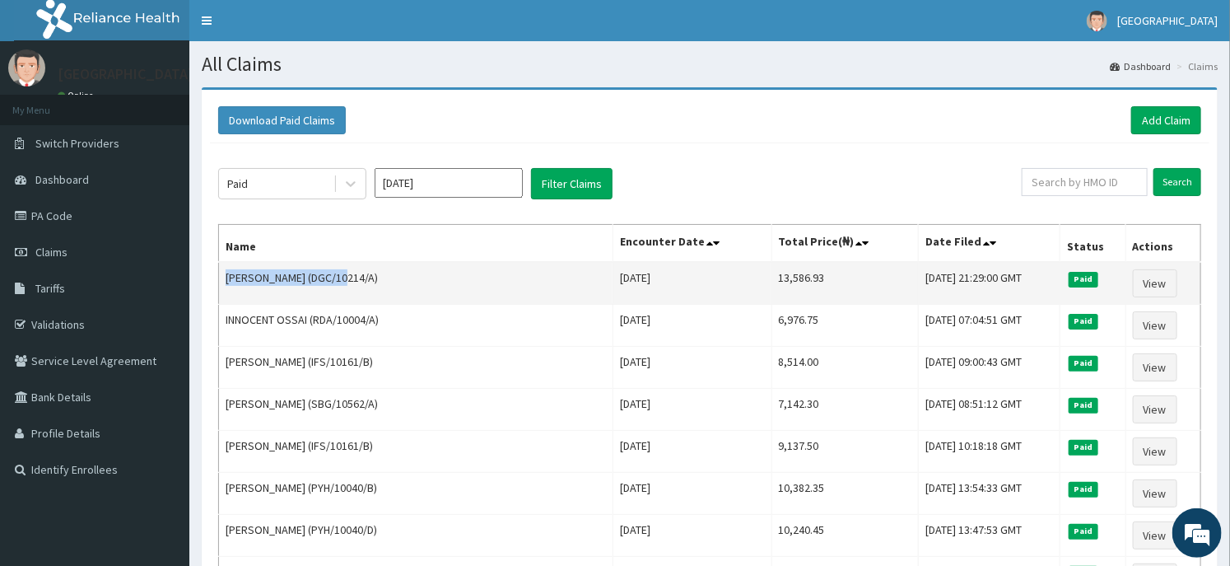
drag, startPoint x: 340, startPoint y: 280, endPoint x: 404, endPoint y: 280, distance: 63.4
click at [404, 280] on td "[PERSON_NAME] (DGC/10214/A)" at bounding box center [416, 283] width 394 height 43
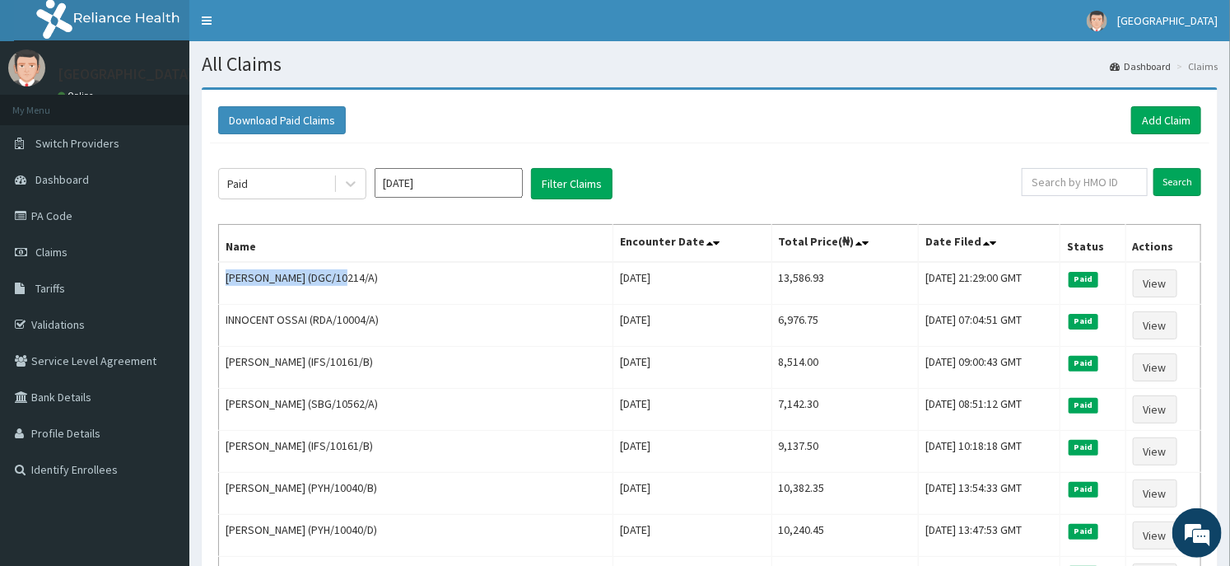
copy td "DGC/10214/A"
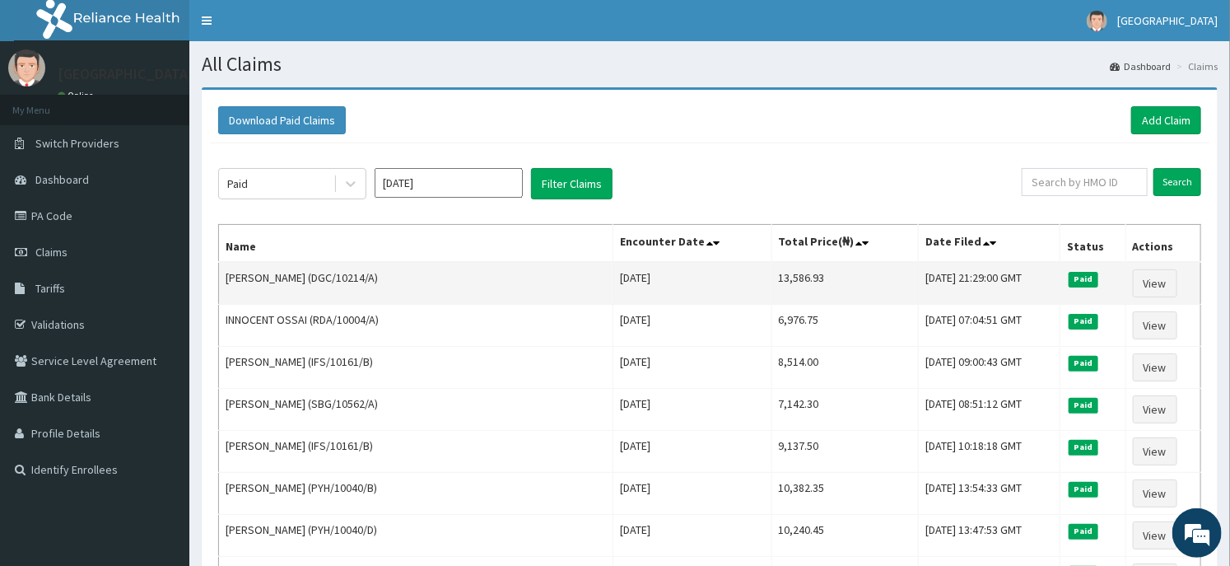
click at [772, 276] on td "13,586.93" at bounding box center [845, 283] width 147 height 43
copy td "13,586.93"
click at [1170, 288] on link "View" at bounding box center [1155, 283] width 44 height 28
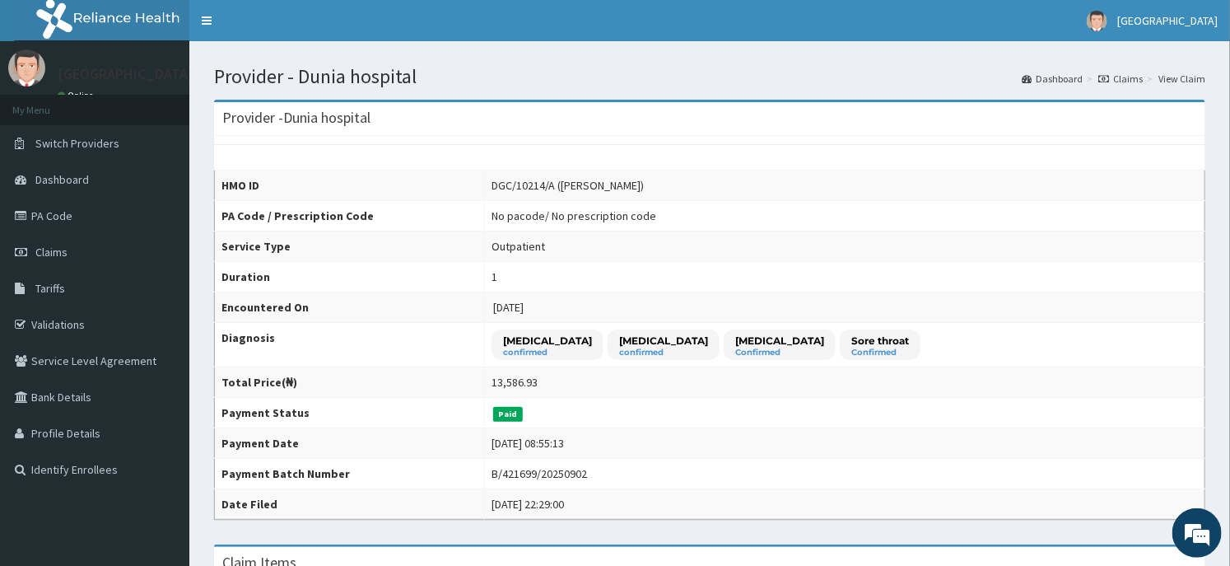
drag, startPoint x: 474, startPoint y: 336, endPoint x: 613, endPoint y: 341, distance: 139.3
click at [592, 341] on p "[MEDICAL_DATA]" at bounding box center [547, 341] width 89 height 14
copy p "[MEDICAL_DATA]"
drag, startPoint x: 640, startPoint y: 339, endPoint x: 760, endPoint y: 343, distance: 120.3
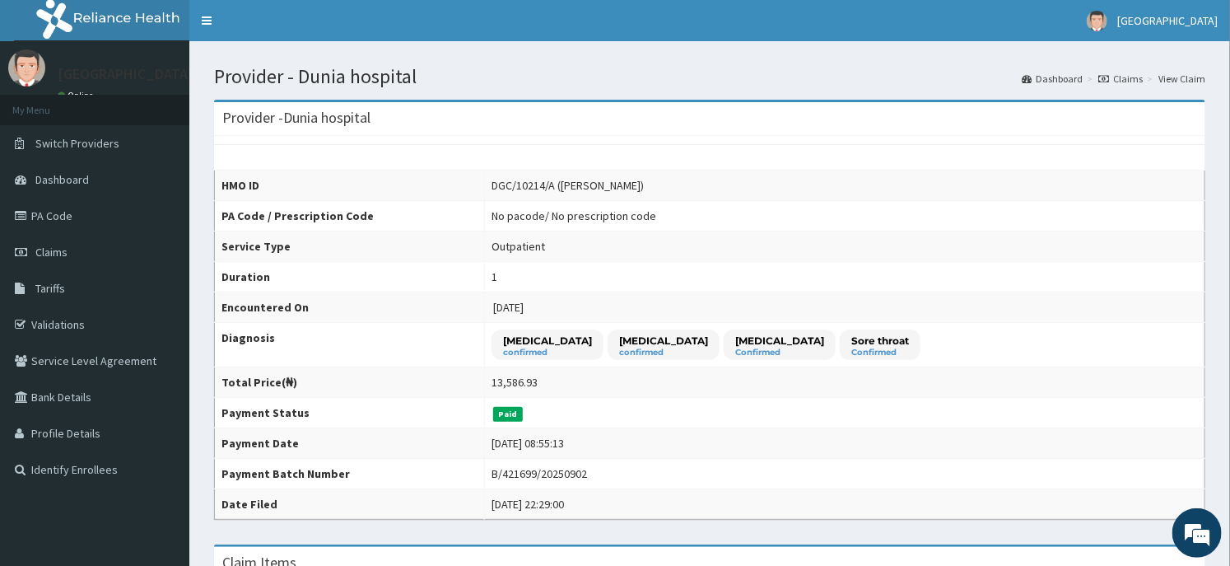
click at [720, 343] on div "[MEDICAL_DATA] confirmed" at bounding box center [664, 344] width 112 height 30
copy p "[MEDICAL_DATA]"
